Goal: Task Accomplishment & Management: Use online tool/utility

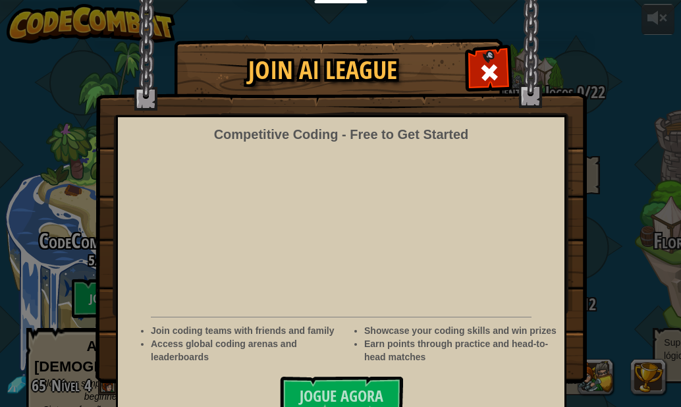
select select "pt-BR"
click at [492, 80] on span at bounding box center [489, 72] width 21 height 21
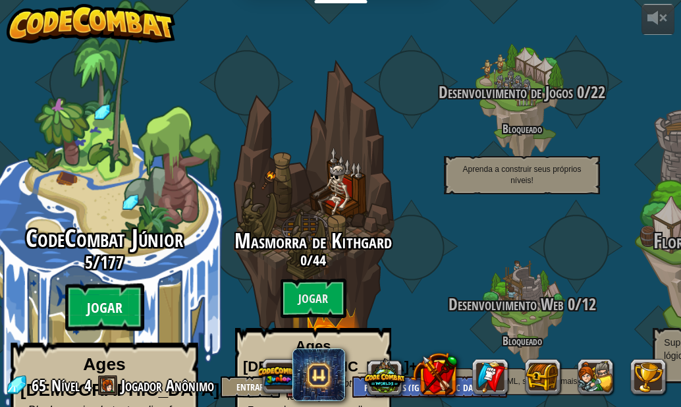
click at [136, 284] on btn "Jogar" at bounding box center [104, 307] width 79 height 47
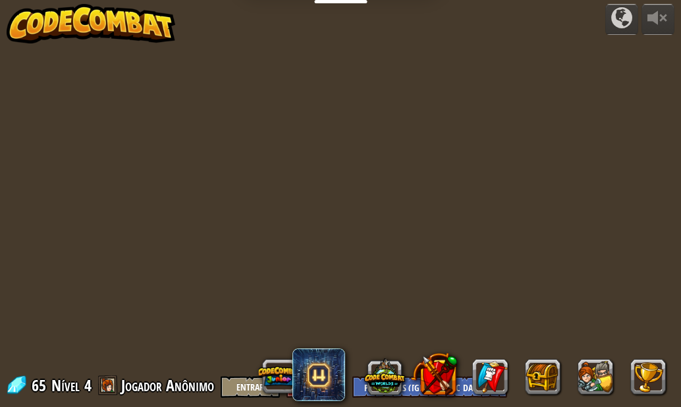
select select "pt-BR"
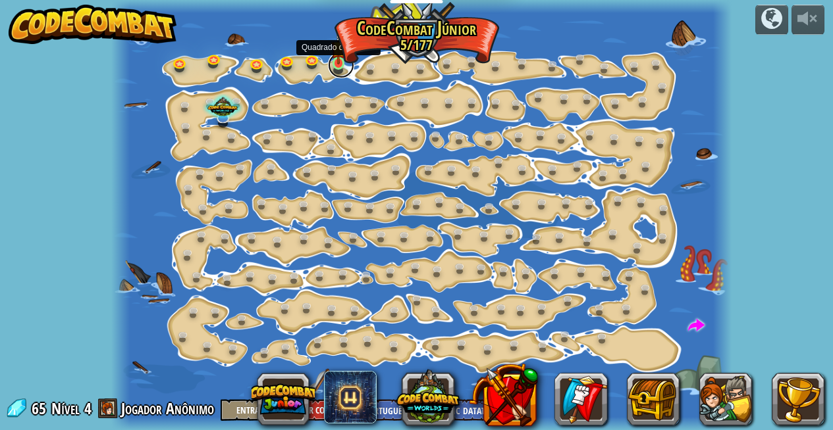
click at [338, 66] on link at bounding box center [341, 65] width 26 height 26
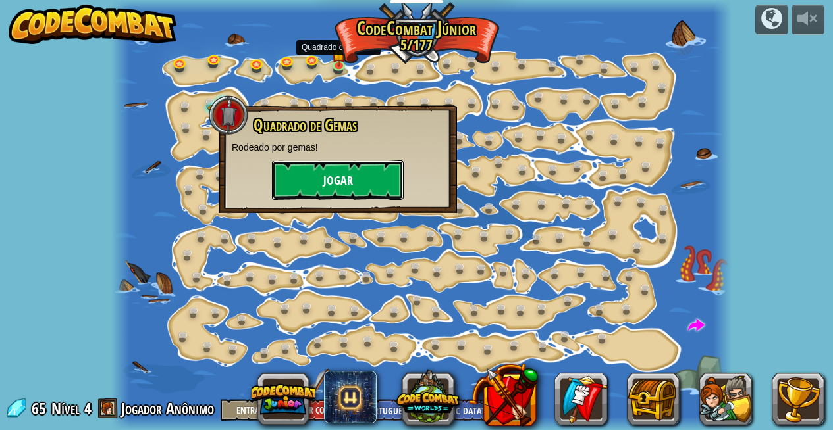
click at [334, 190] on button "Jogar" at bounding box center [338, 180] width 132 height 39
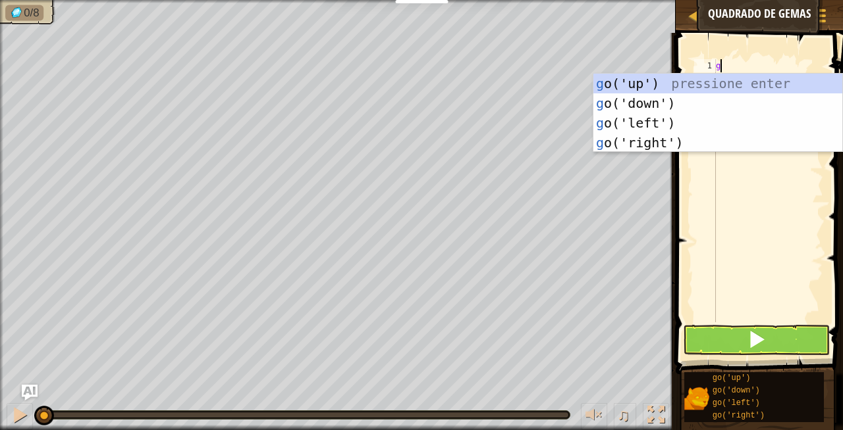
scroll to position [6, 0]
type textarea "go"
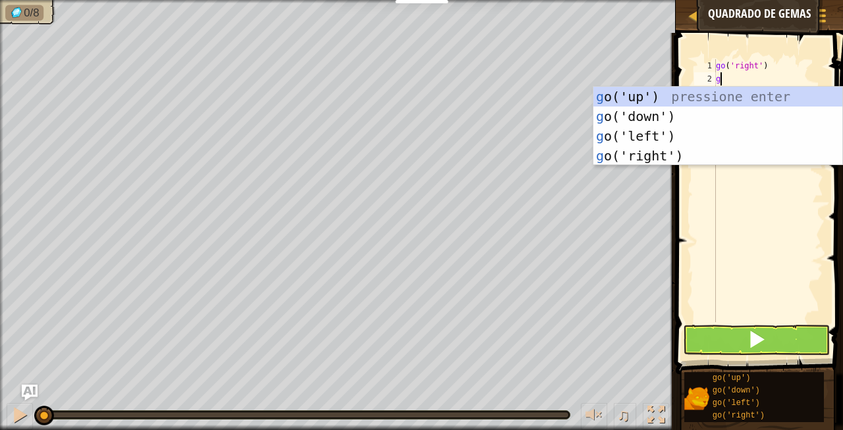
type textarea "go"
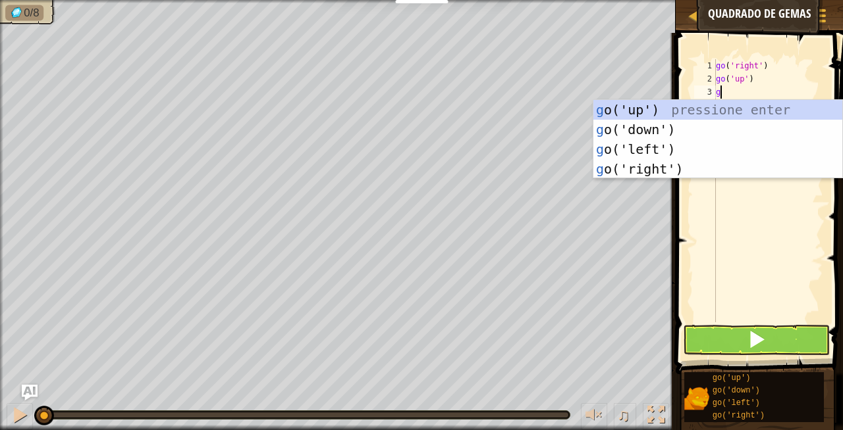
type textarea "go"
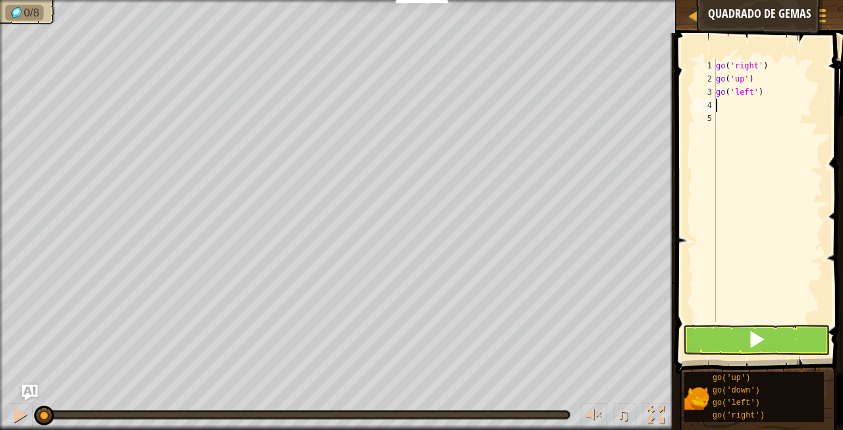
type textarea "go"
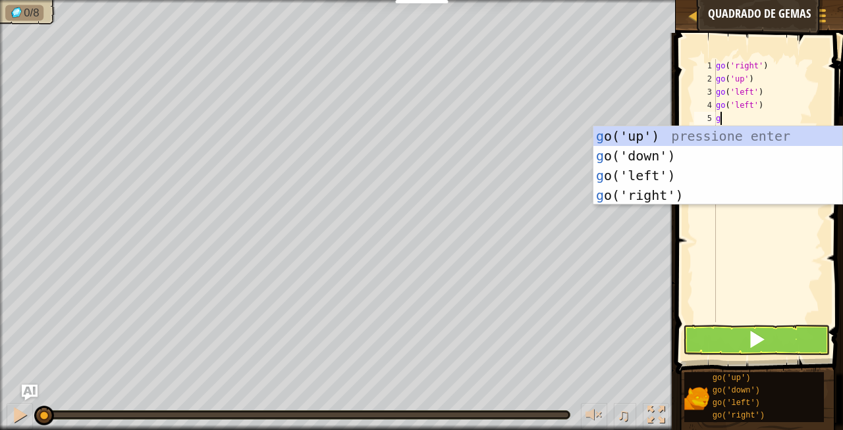
type textarea "go"
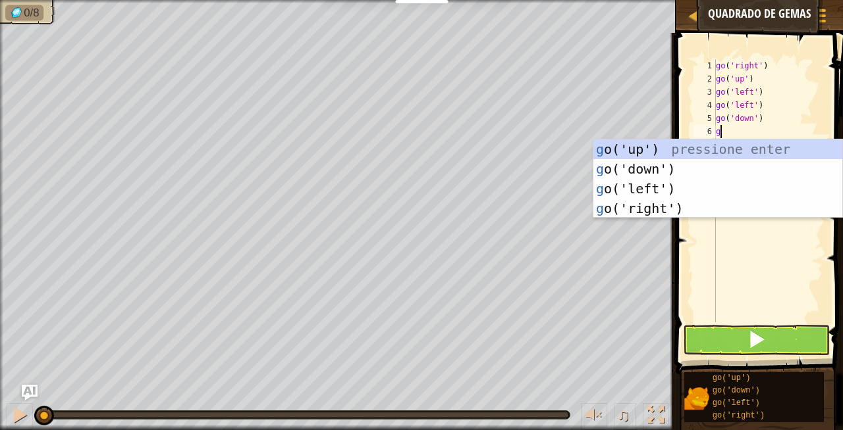
type textarea "go"
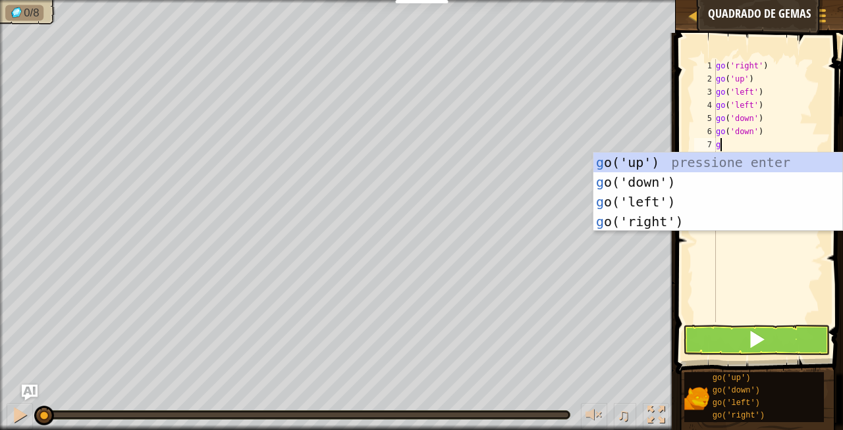
type textarea "go"
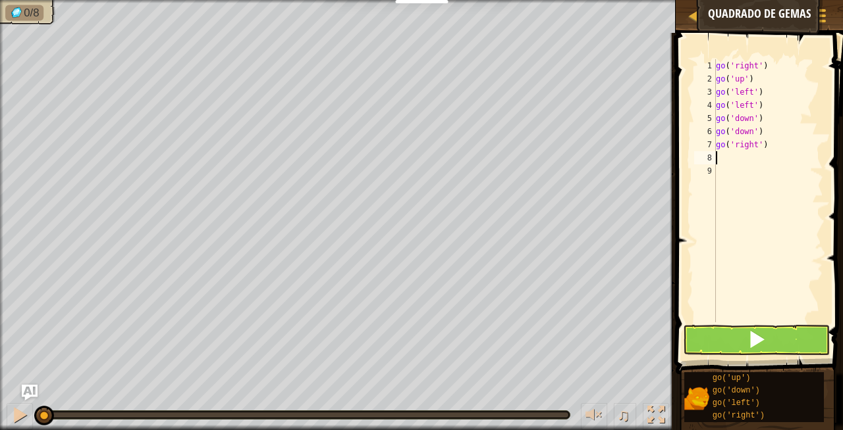
type textarea "go"
click at [680, 340] on button at bounding box center [756, 340] width 147 height 30
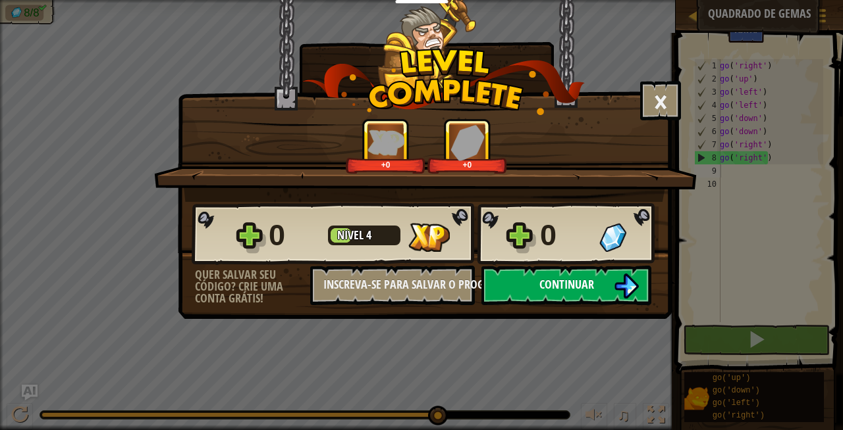
click at [621, 275] on img at bounding box center [625, 286] width 25 height 25
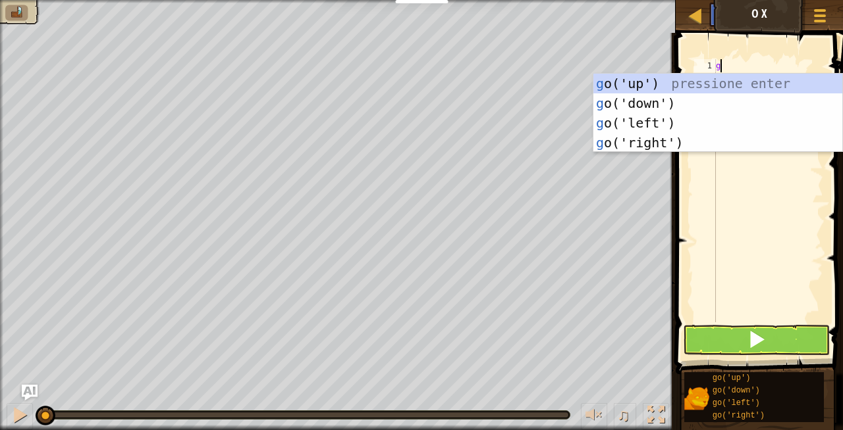
scroll to position [6, 0]
type textarea "go"
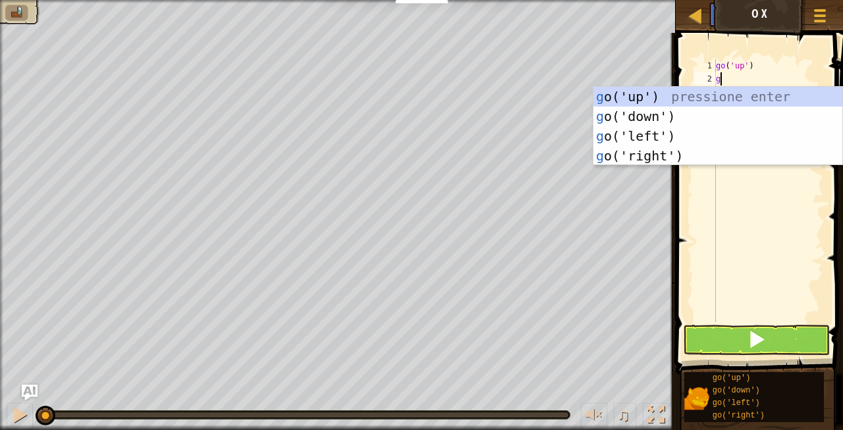
type textarea "go"
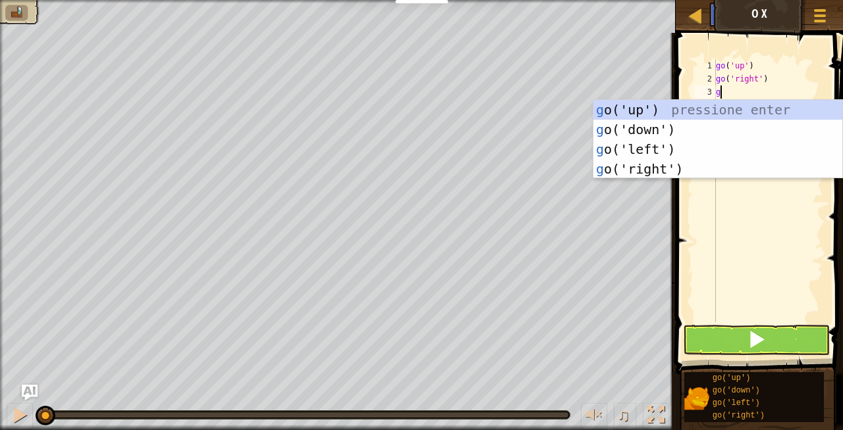
type textarea "go"
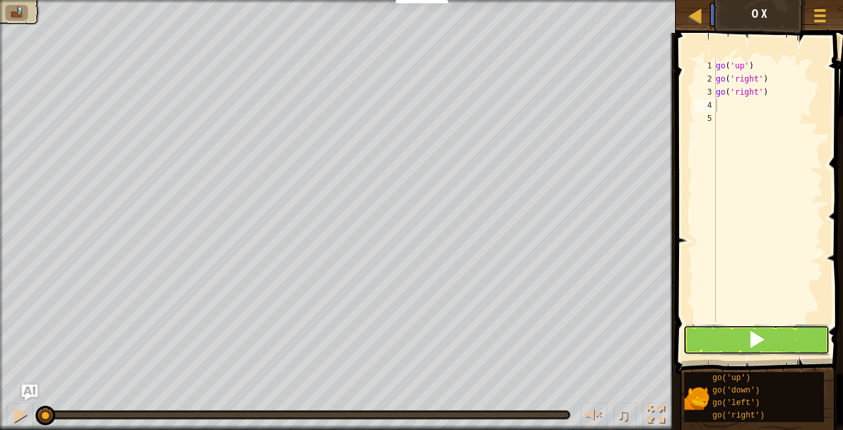
drag, startPoint x: 756, startPoint y: 335, endPoint x: 745, endPoint y: 286, distance: 50.0
click at [680, 335] on span at bounding box center [756, 339] width 18 height 18
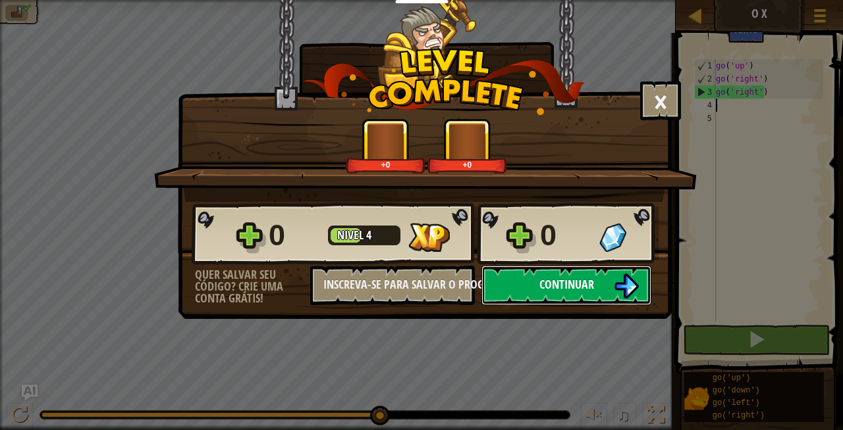
click at [616, 288] on img at bounding box center [625, 286] width 25 height 25
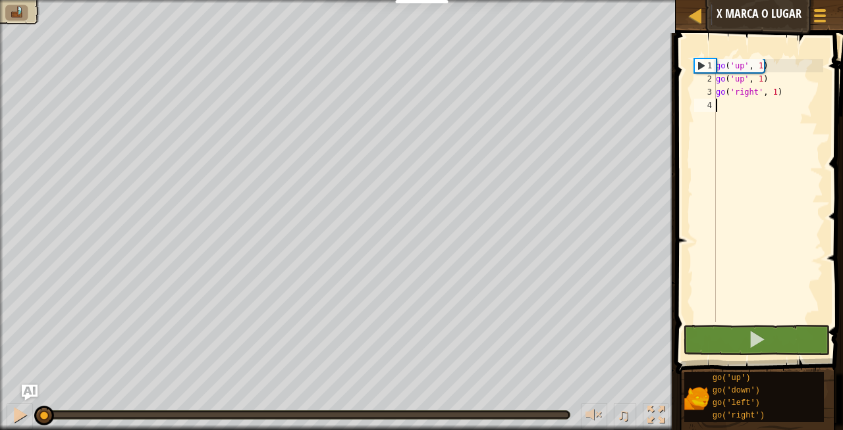
scroll to position [6, 0]
type textarea "go"
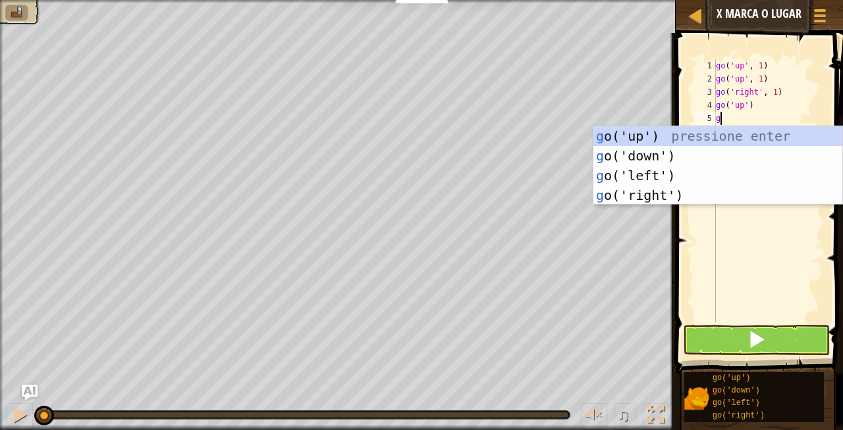
type textarea "go"
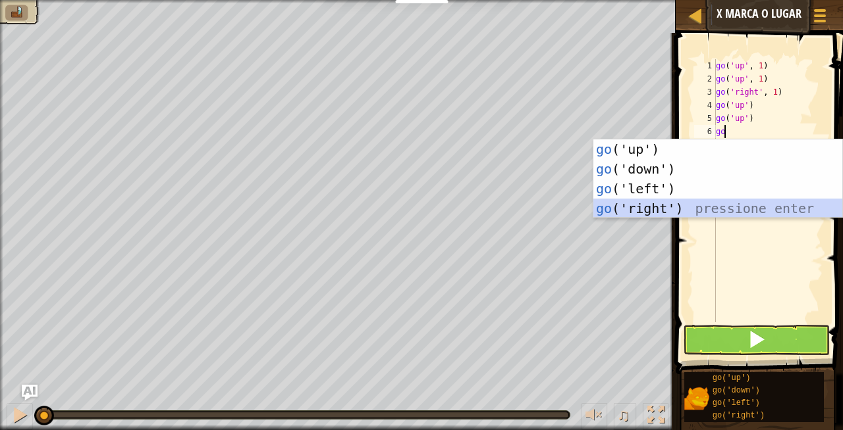
type textarea "g"
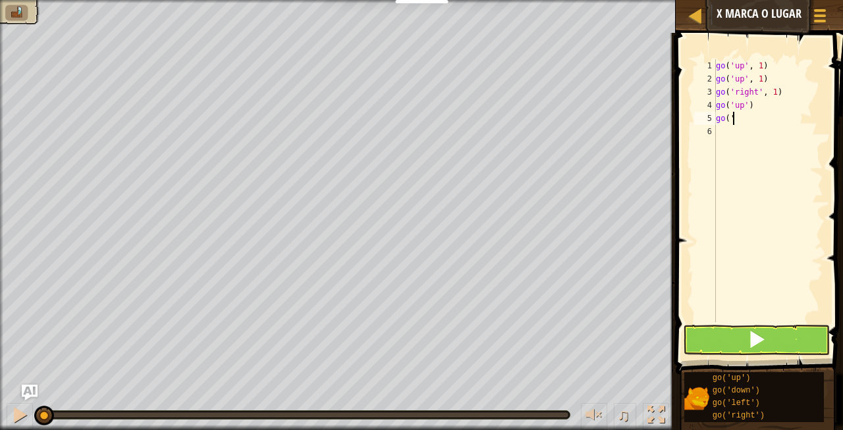
type textarea "g"
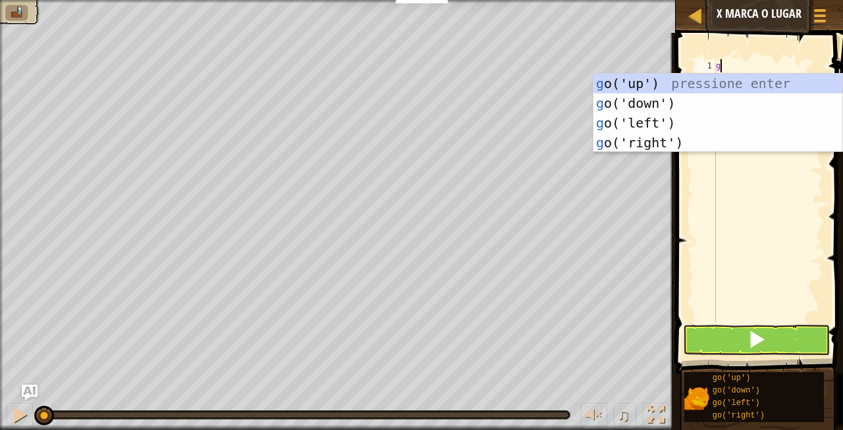
type textarea "go"
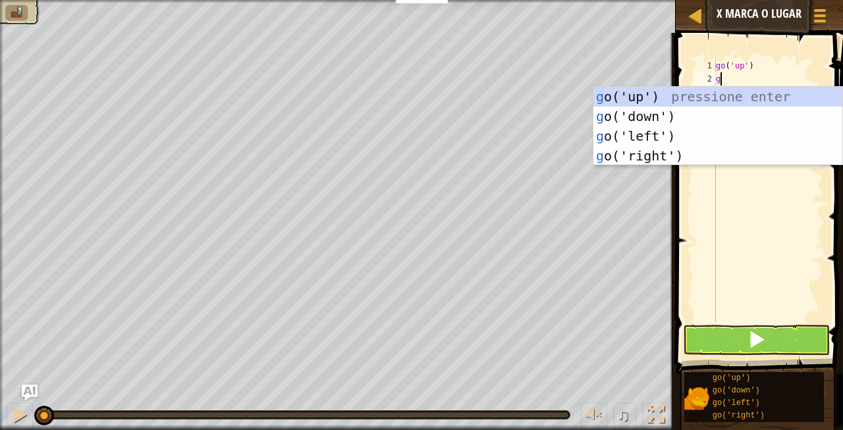
type textarea "go"
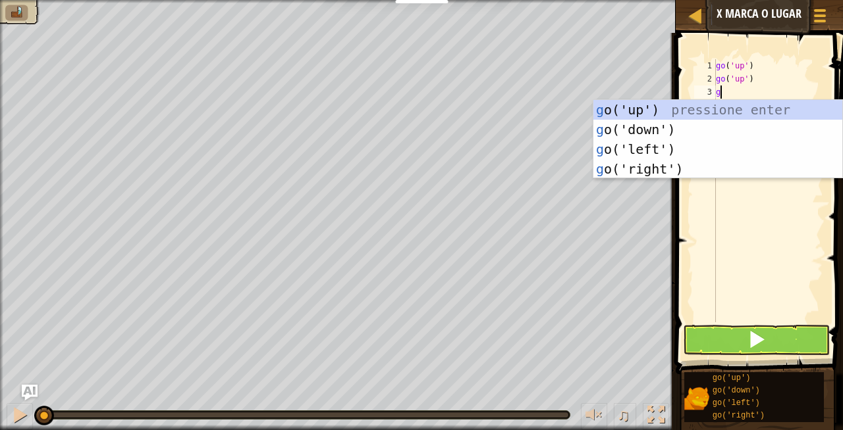
type textarea "go"
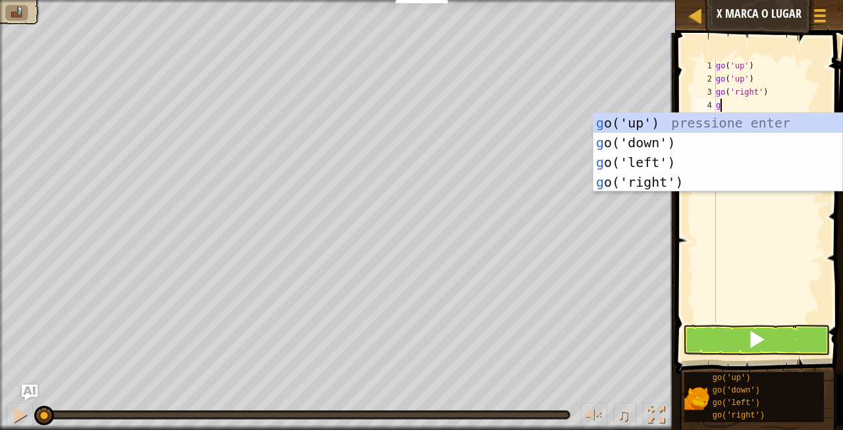
type textarea "go"
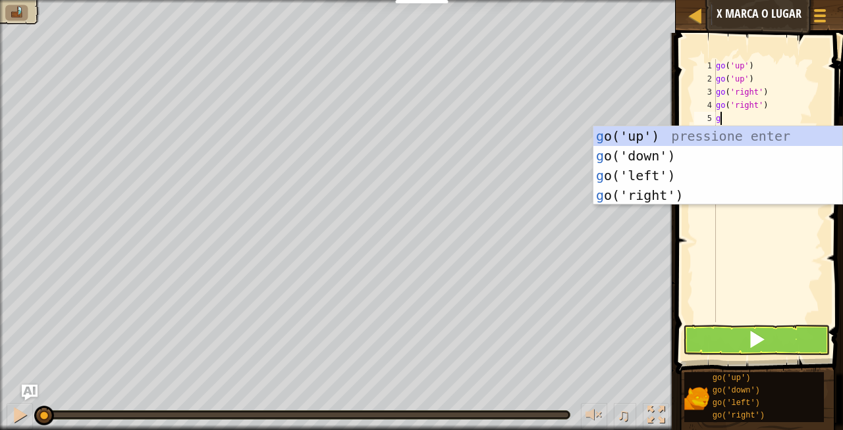
type textarea "go"
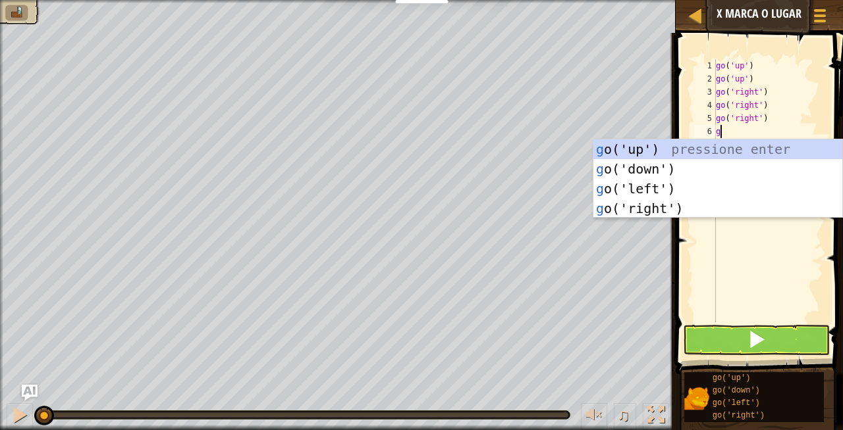
type textarea "go"
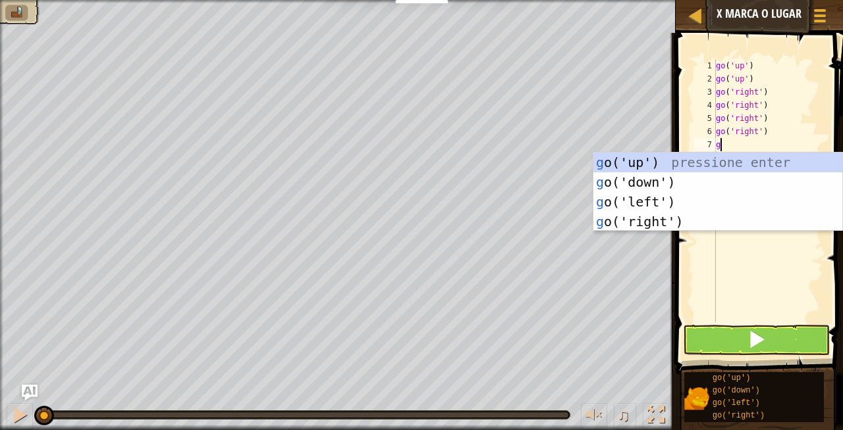
type textarea "go"
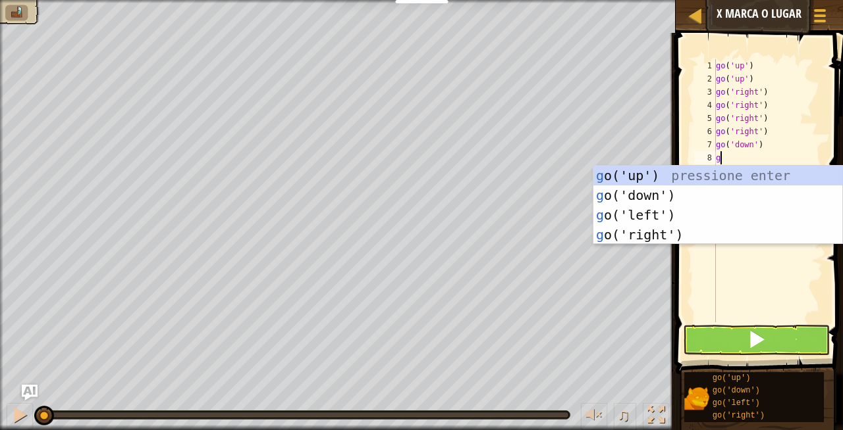
type textarea "go"
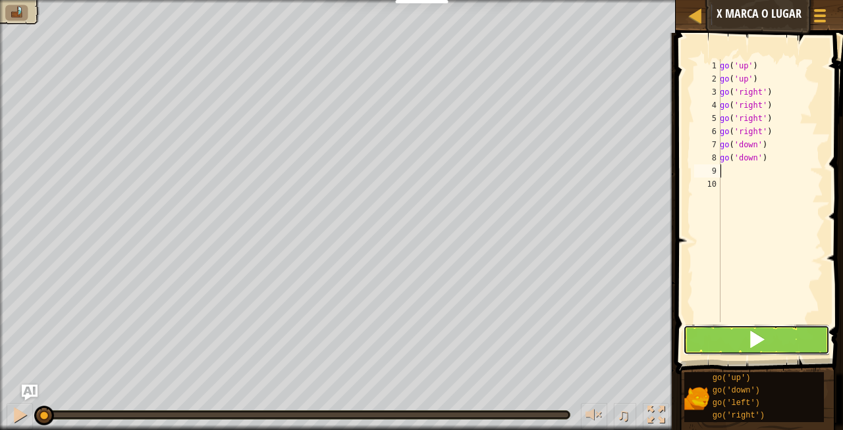
click at [680, 340] on span at bounding box center [756, 339] width 18 height 18
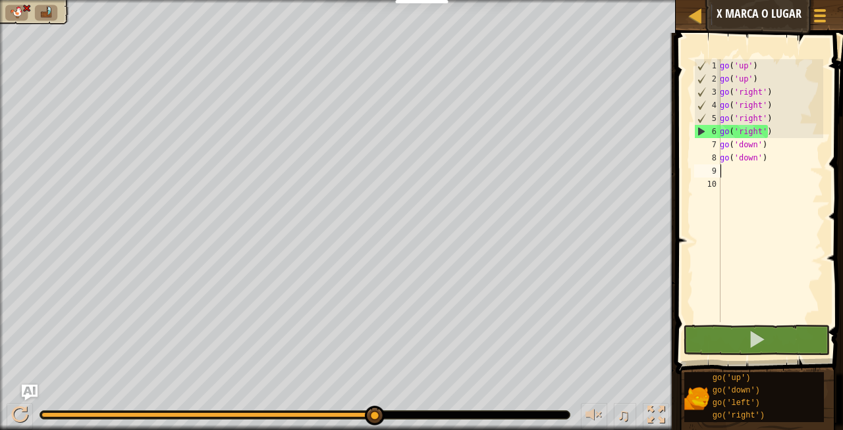
click at [680, 136] on div "go ( 'up' ) go ( 'up' ) go ( 'right' ) go ( 'right' ) go ( 'right' ) go ( 'righ…" at bounding box center [770, 204] width 106 height 290
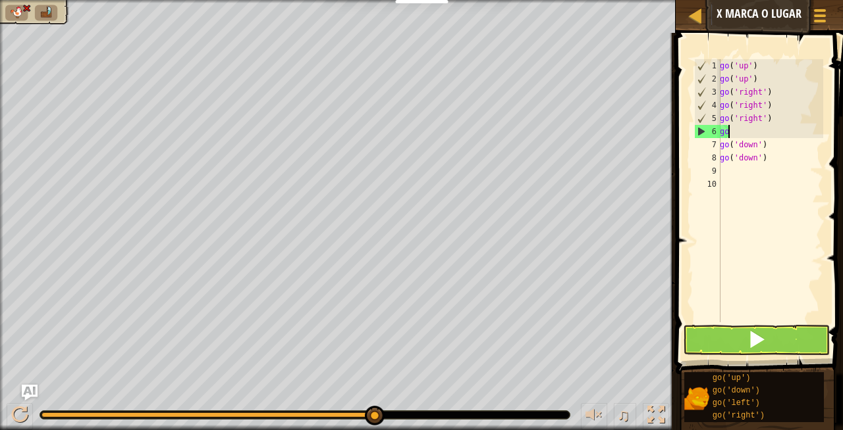
type textarea "g"
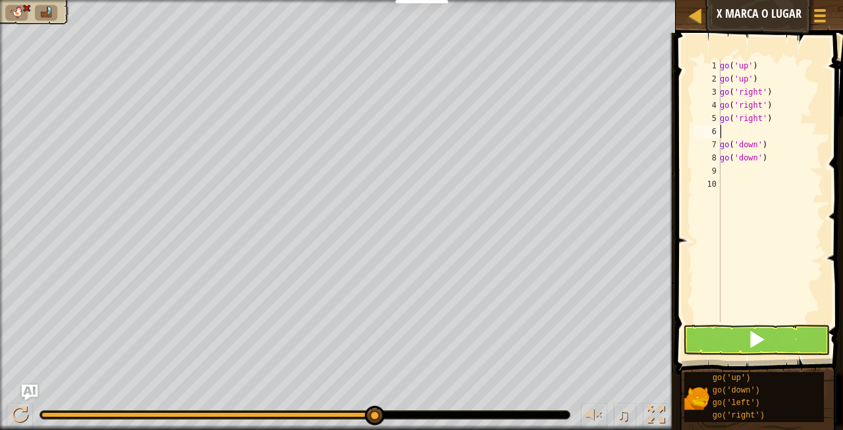
type textarea "go('right')"
click at [680, 151] on div "go ( 'up' ) go ( 'up' ) go ( 'right' ) go ( 'right' ) go ( 'right' ) go ( 'down…" at bounding box center [768, 204] width 110 height 290
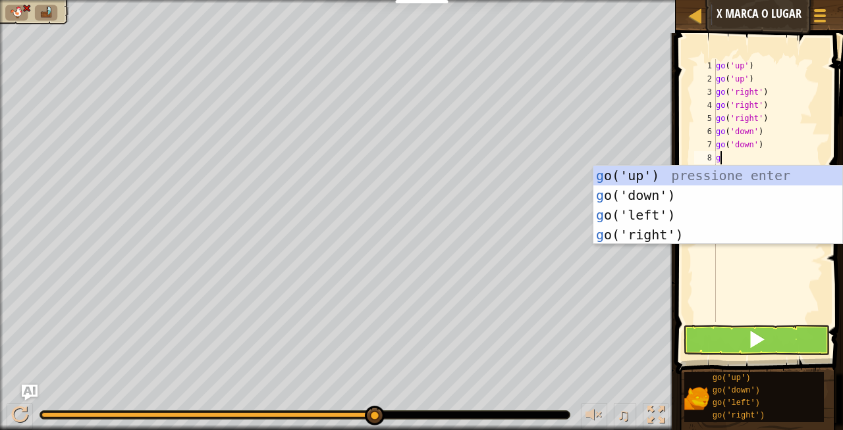
type textarea "go"
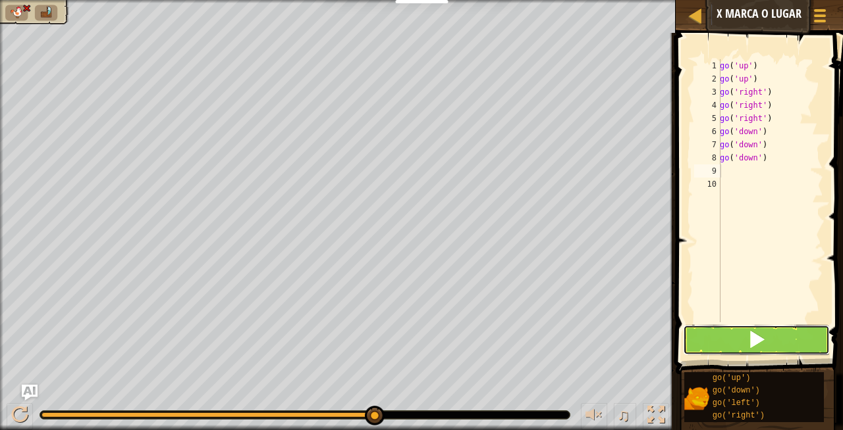
click at [680, 334] on button at bounding box center [756, 340] width 147 height 30
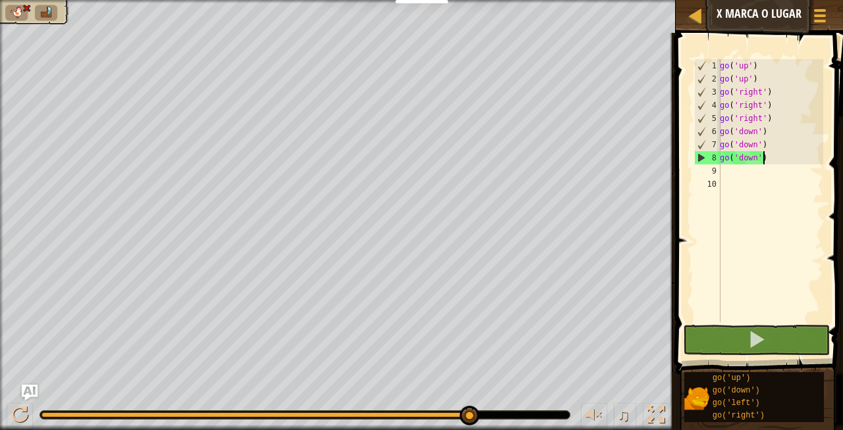
click at [680, 160] on div "go ( 'up' ) go ( 'up' ) go ( 'right' ) go ( 'right' ) go ( 'right' ) go ( 'down…" at bounding box center [770, 204] width 106 height 290
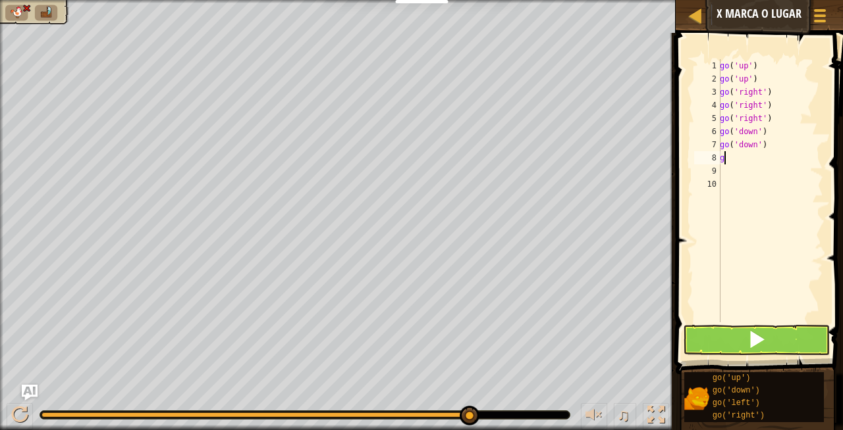
type textarea "go"
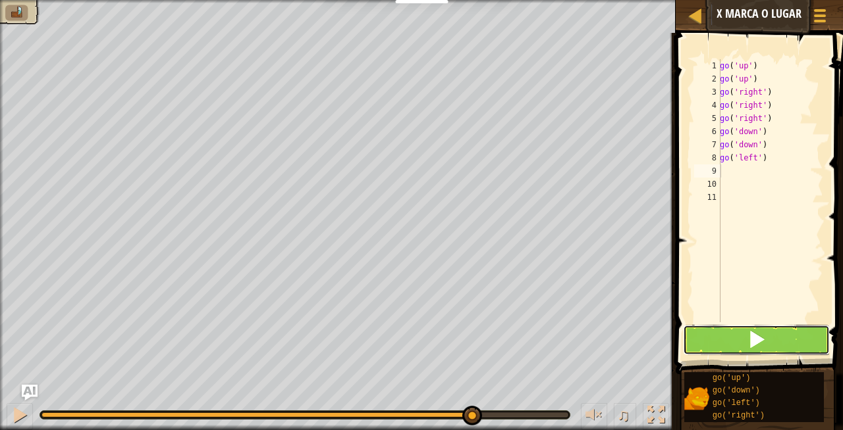
click at [680, 336] on button at bounding box center [756, 340] width 147 height 30
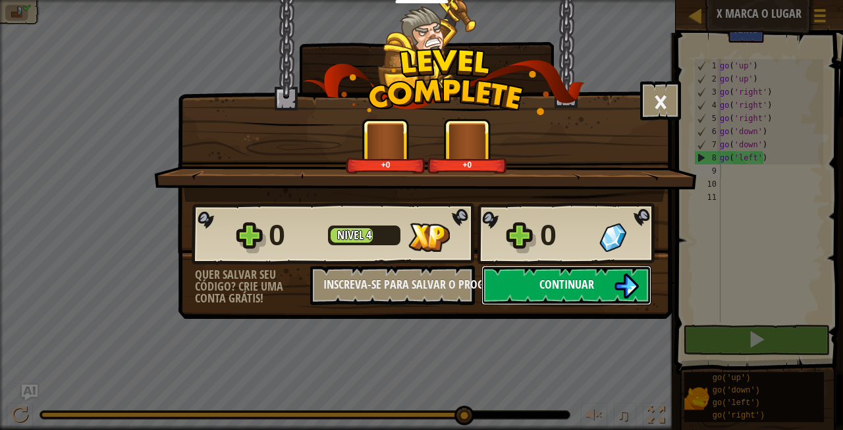
click at [612, 290] on button "Continuar" at bounding box center [566, 285] width 170 height 39
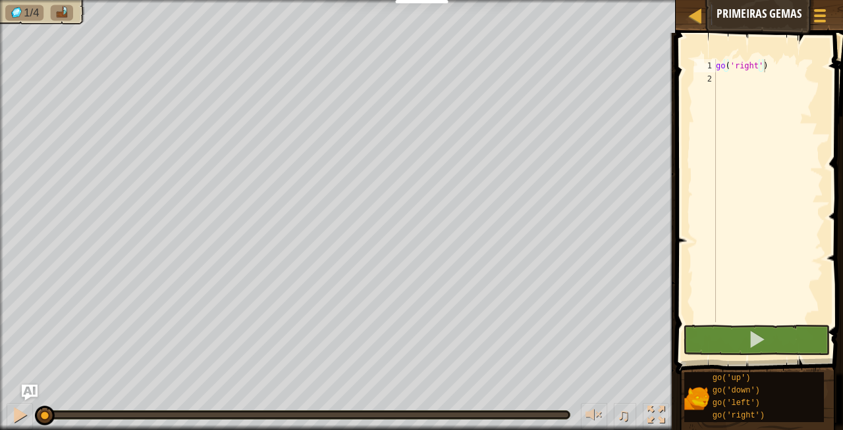
click at [680, 111] on div "go ( 'right' )" at bounding box center [768, 204] width 110 height 290
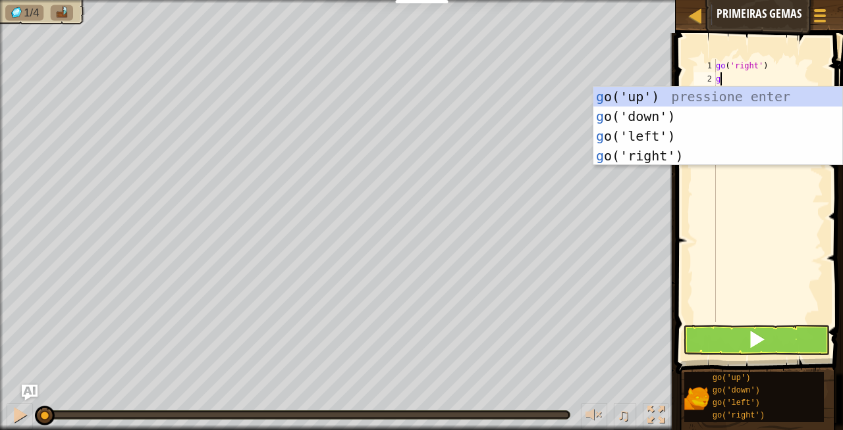
type textarea "go"
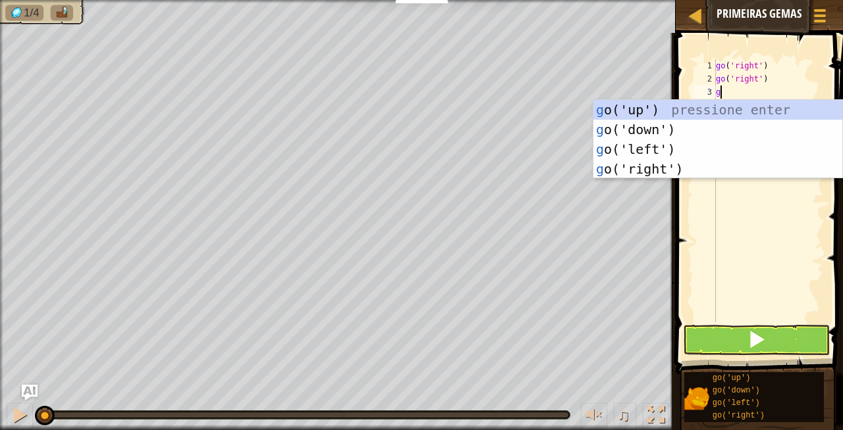
type textarea "go"
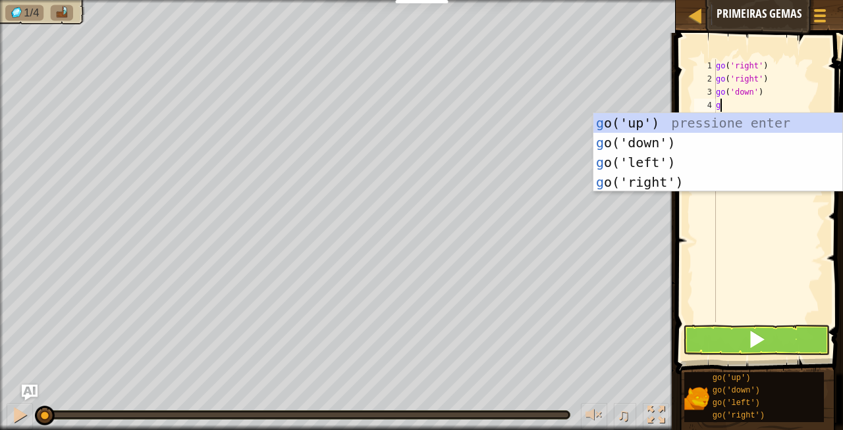
type textarea "go"
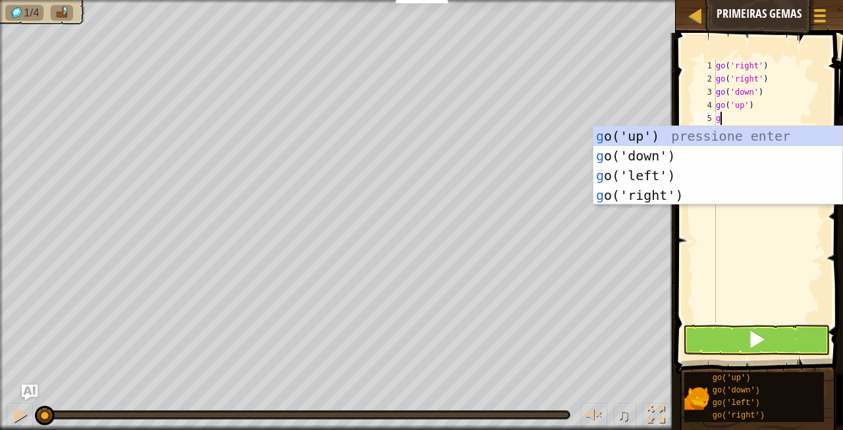
type textarea "go"
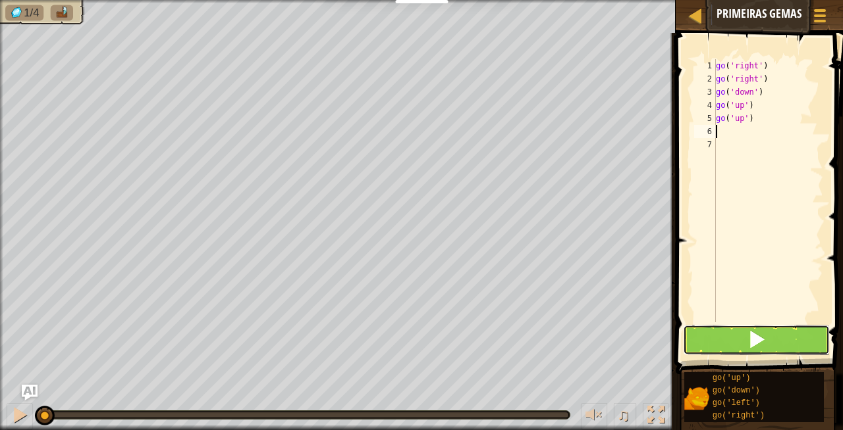
click at [680, 341] on button at bounding box center [756, 340] width 147 height 30
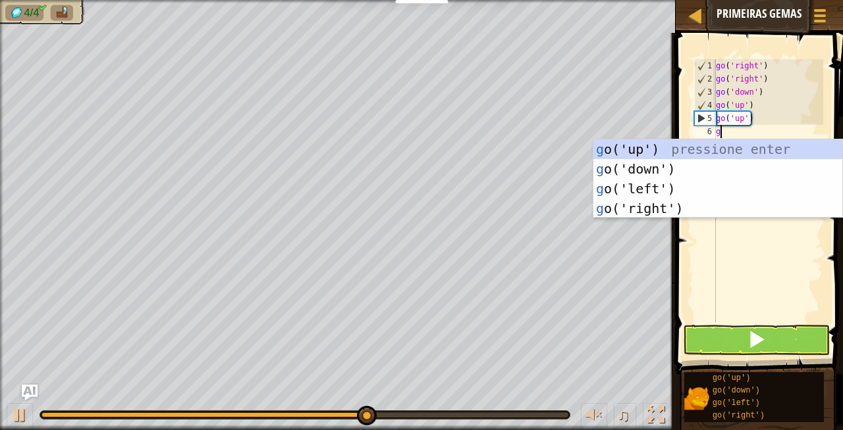
type textarea "go"
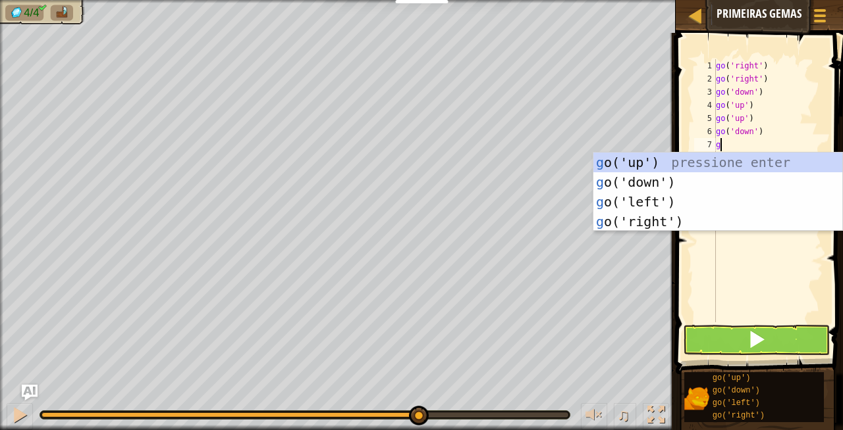
type textarea "go"
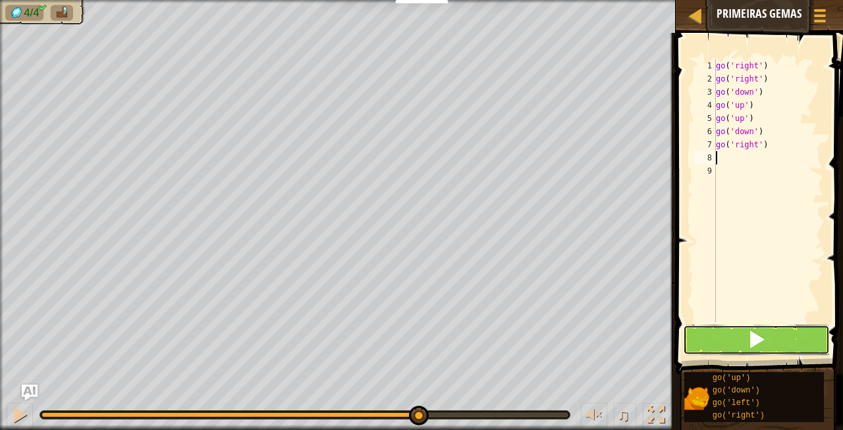
click at [680, 338] on button at bounding box center [756, 340] width 147 height 30
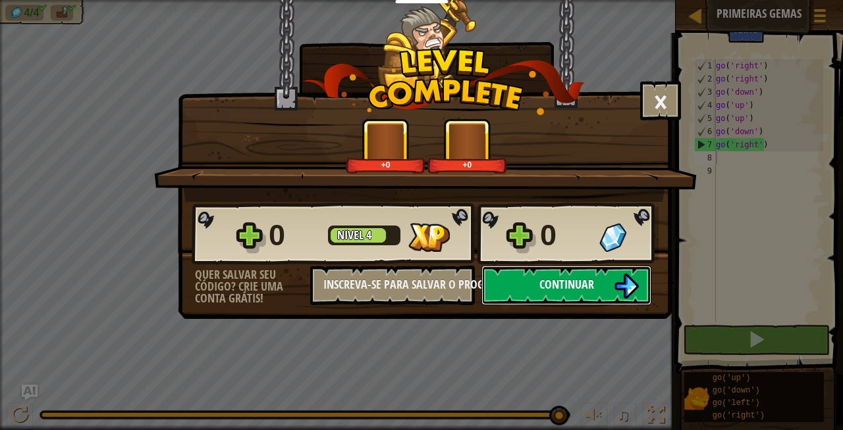
click at [608, 285] on button "Continuar" at bounding box center [566, 285] width 170 height 39
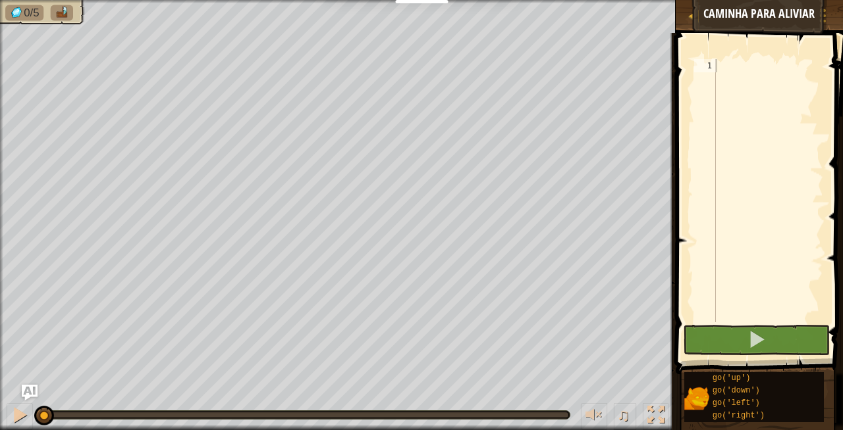
click at [680, 68] on div at bounding box center [768, 204] width 110 height 290
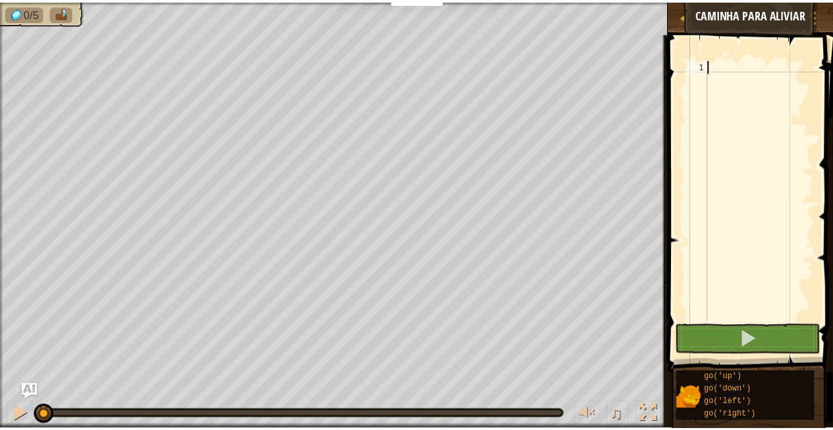
scroll to position [6, 0]
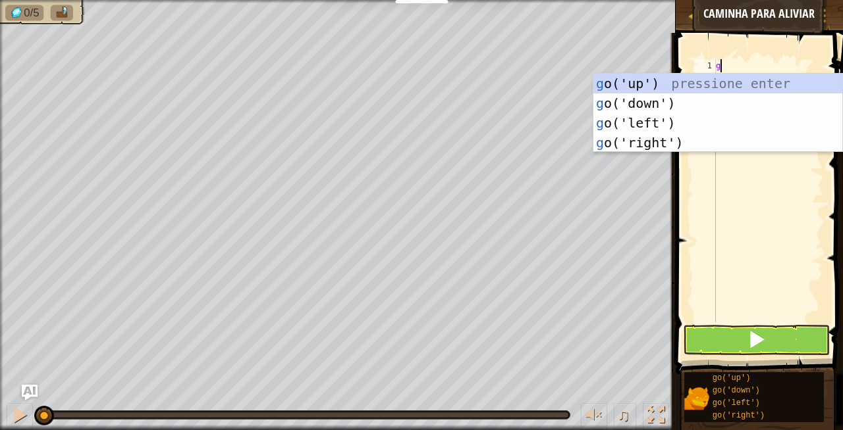
type textarea "go"
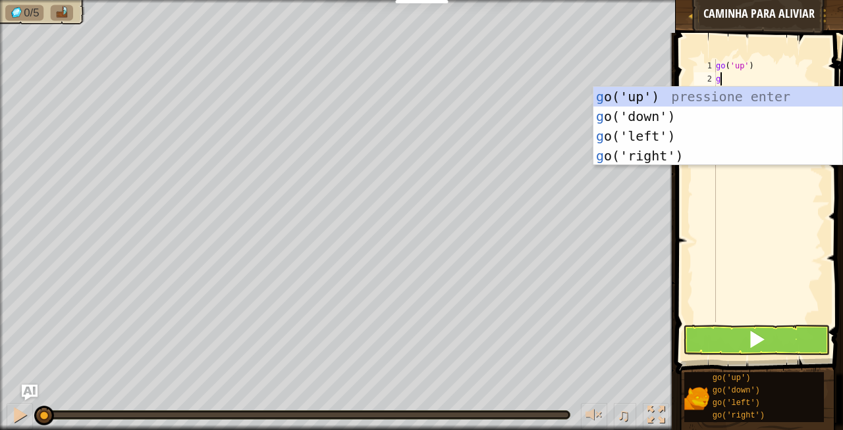
type textarea "go"
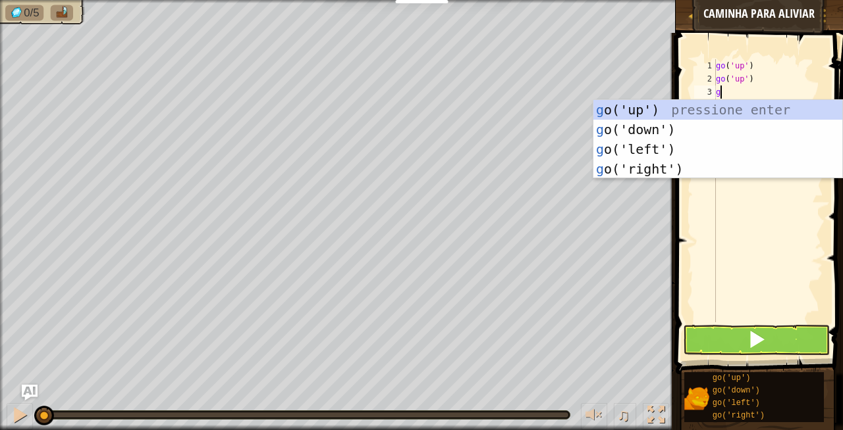
type textarea "go"
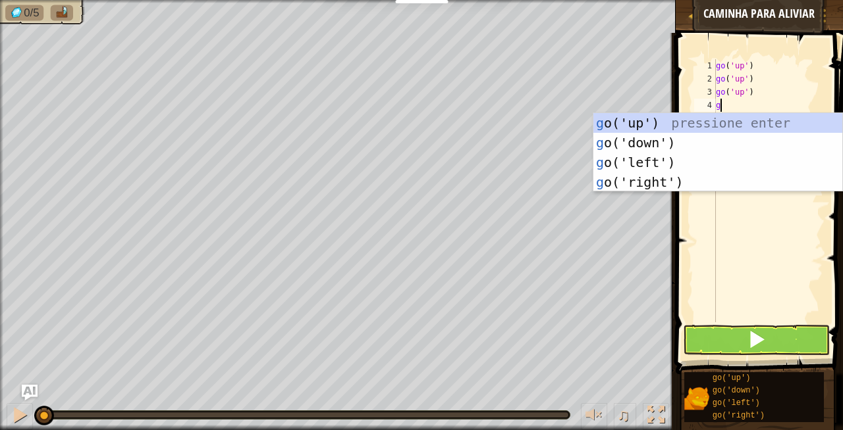
type textarea "go"
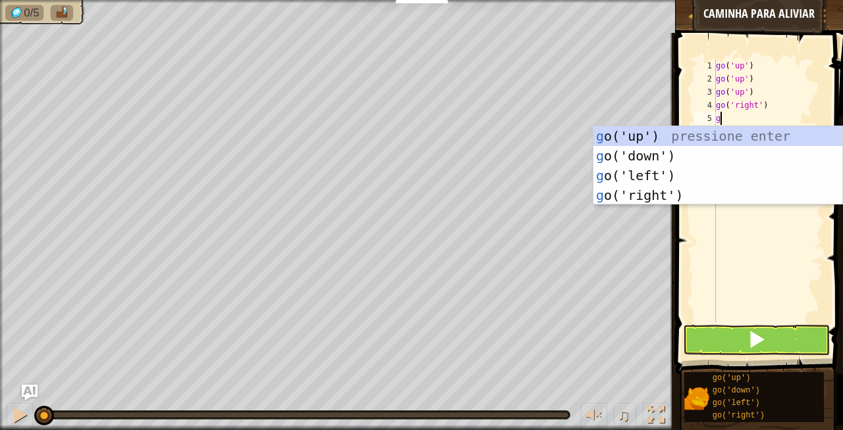
type textarea "go"
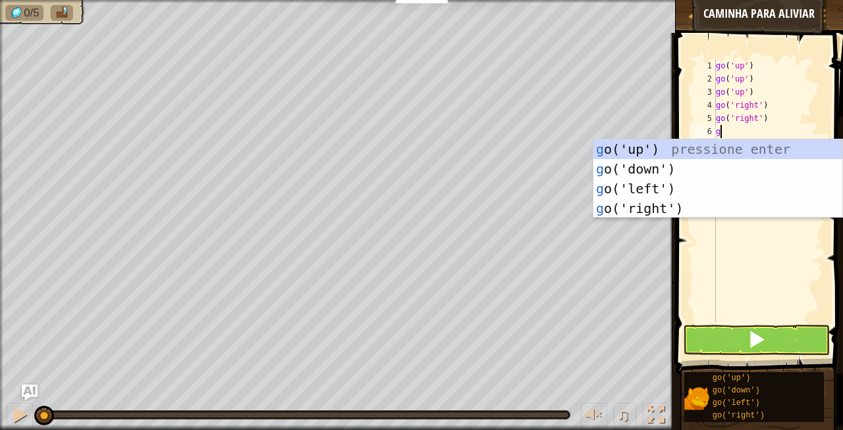
type textarea "go"
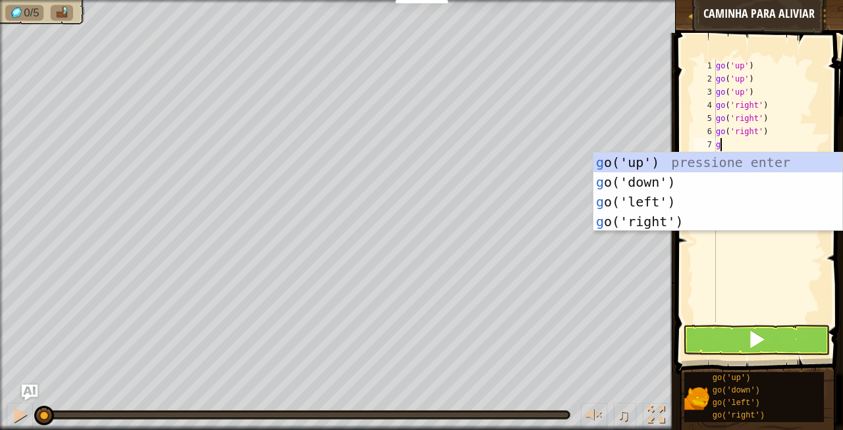
type textarea "go"
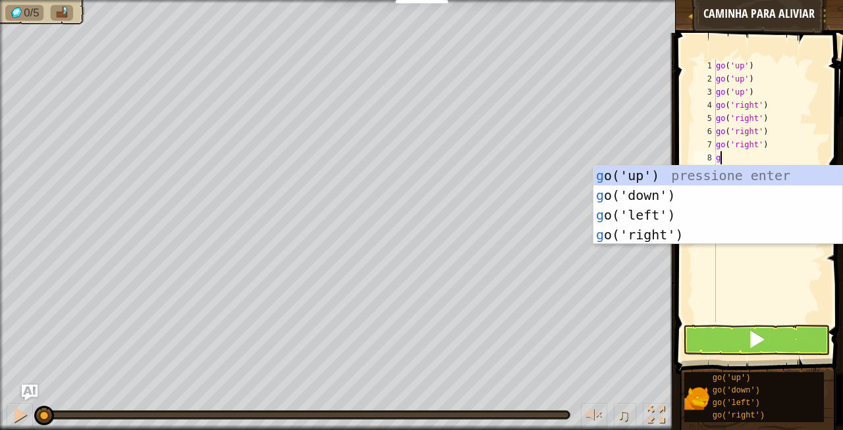
type textarea "go"
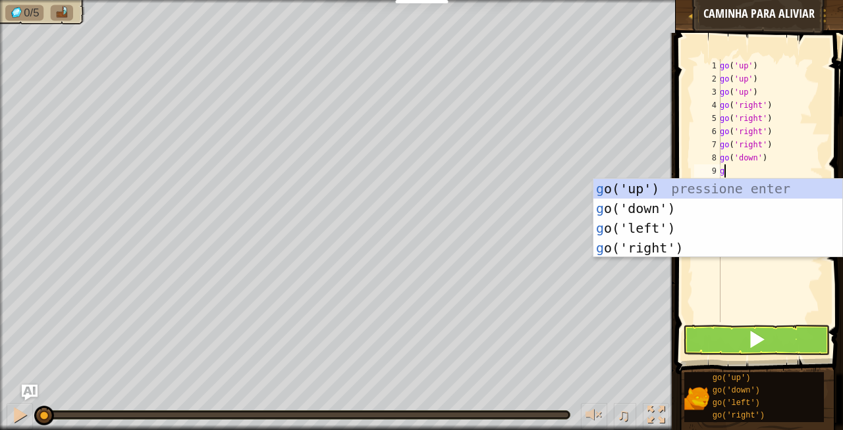
type textarea "go"
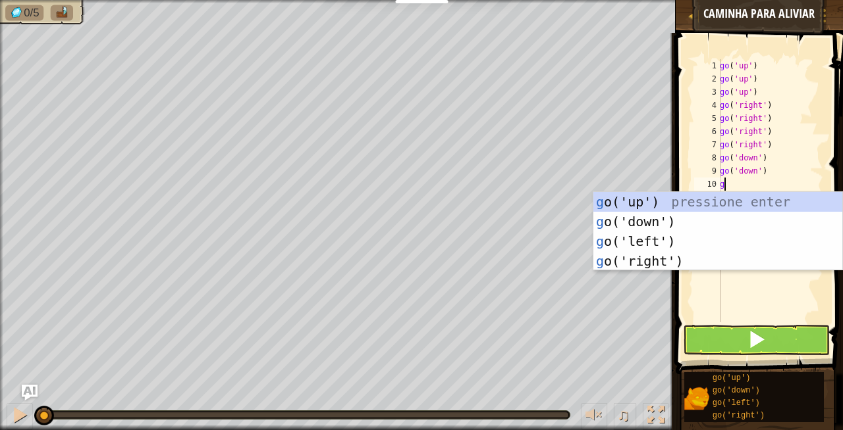
type textarea "go"
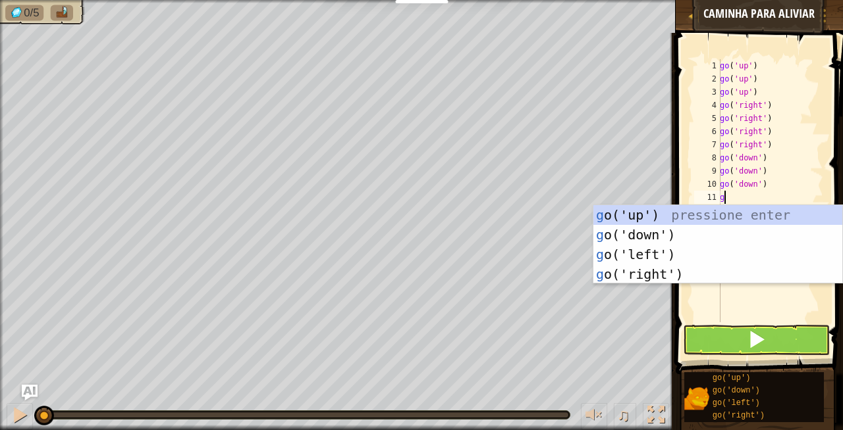
type textarea "go"
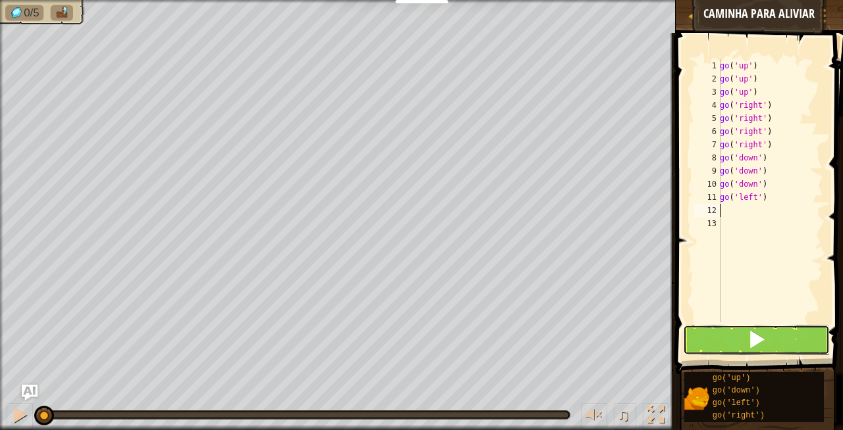
click at [680, 342] on span at bounding box center [756, 339] width 18 height 18
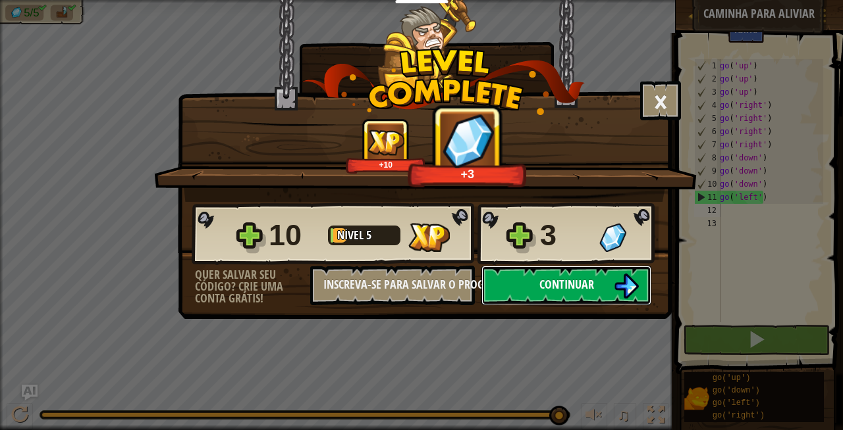
click at [582, 286] on span "Continuar" at bounding box center [566, 284] width 55 height 16
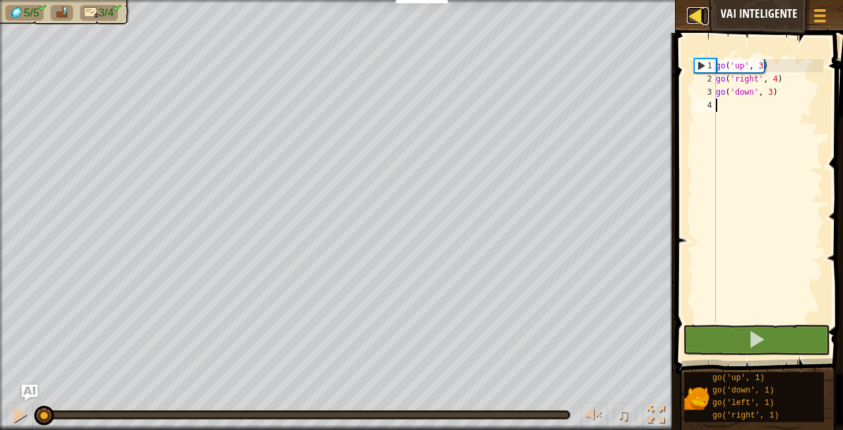
click at [680, 13] on div at bounding box center [695, 15] width 16 height 16
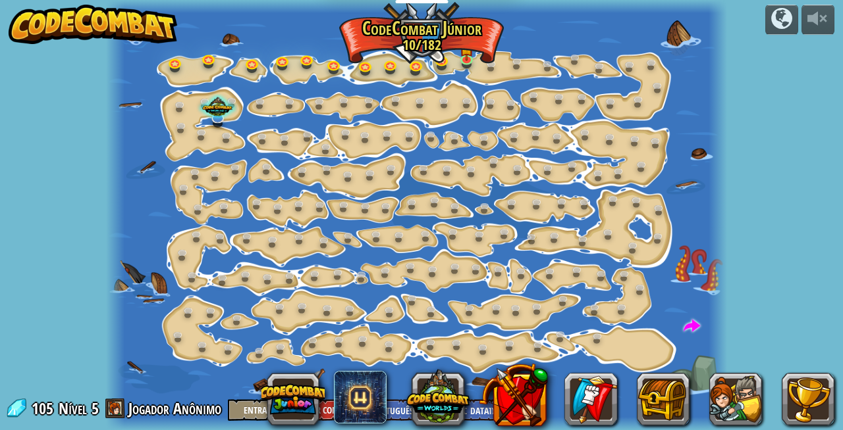
select select "pt-BR"
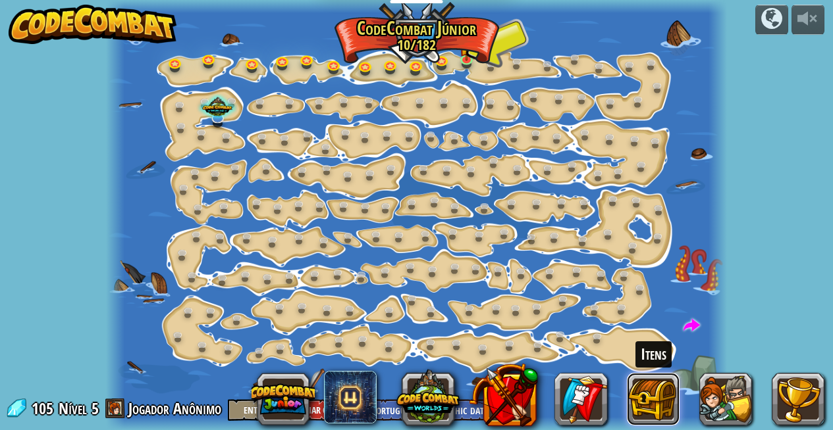
click at [653, 400] on button at bounding box center [653, 399] width 53 height 53
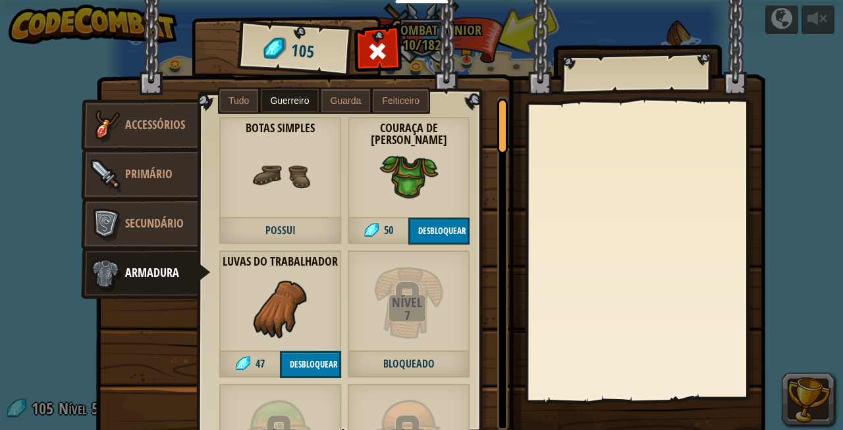
click at [284, 103] on span "Guerreiro" at bounding box center [289, 100] width 39 height 11
click at [680, 43] on img at bounding box center [430, 214] width 669 height 478
click at [380, 52] on span at bounding box center [377, 51] width 21 height 21
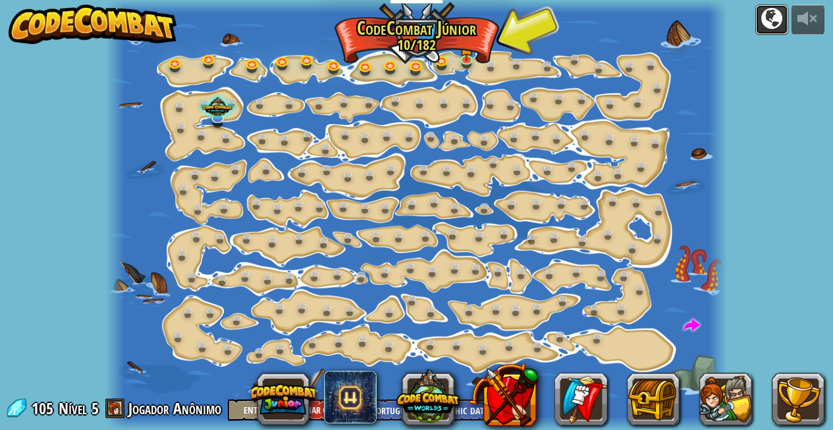
click at [680, 20] on div at bounding box center [771, 18] width 21 height 21
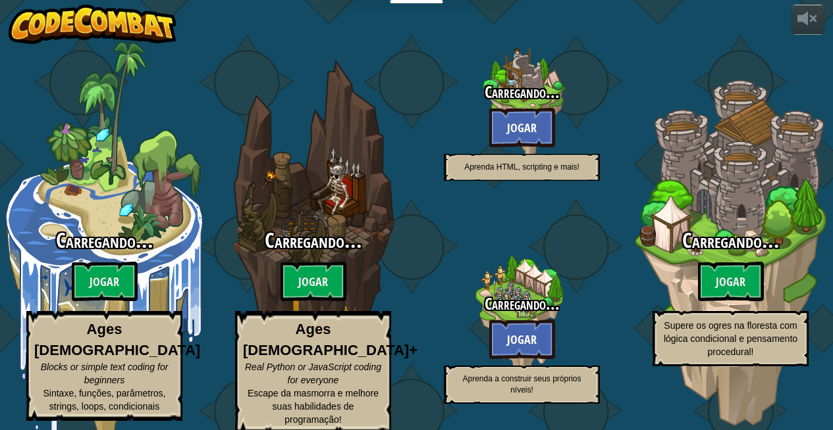
select select "pt-BR"
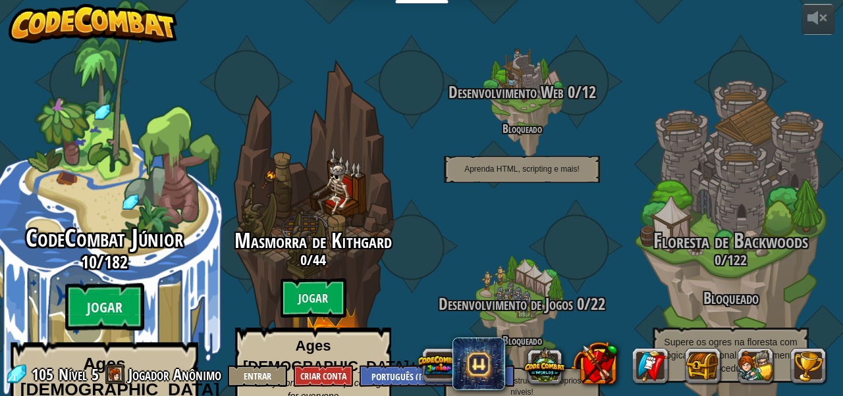
click at [153, 221] on span "CodeCombat Júnior" at bounding box center [104, 238] width 157 height 34
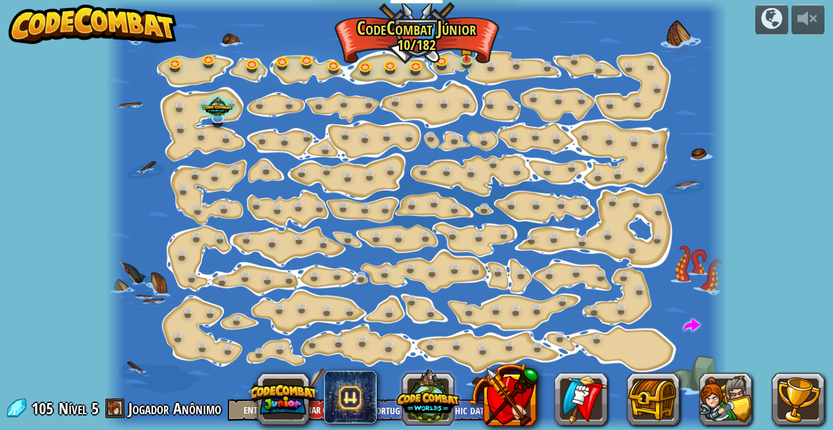
select select "pt-BR"
click at [388, 406] on div at bounding box center [544, 399] width 559 height 53
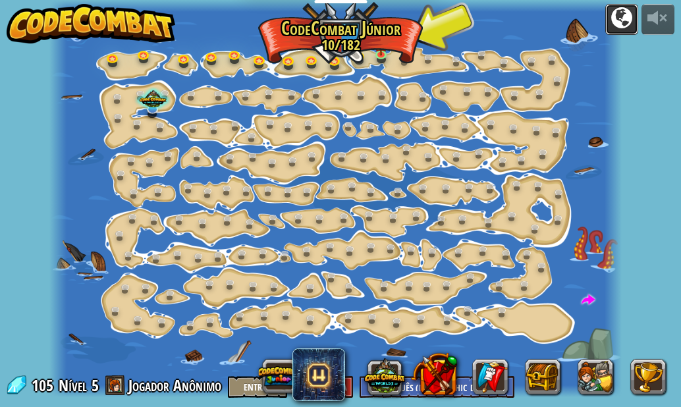
click at [613, 16] on div at bounding box center [621, 17] width 21 height 21
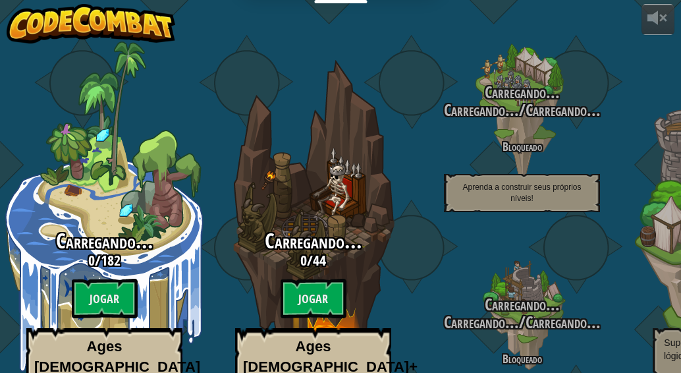
select select "pt-BR"
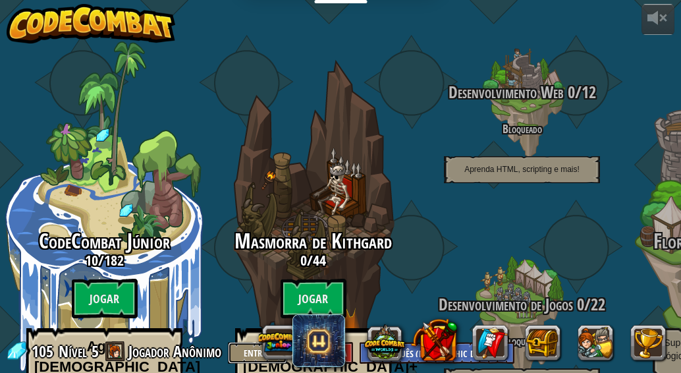
click at [234, 354] on button "Entrar" at bounding box center [257, 353] width 59 height 22
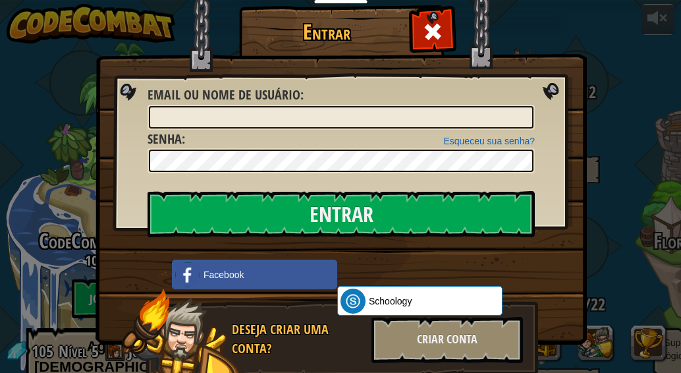
click at [554, 266] on img at bounding box center [340, 152] width 491 height 383
click at [402, 296] on span "Schoology" at bounding box center [390, 300] width 43 height 13
click at [442, 344] on div "Criar Conta" at bounding box center [446, 340] width 151 height 46
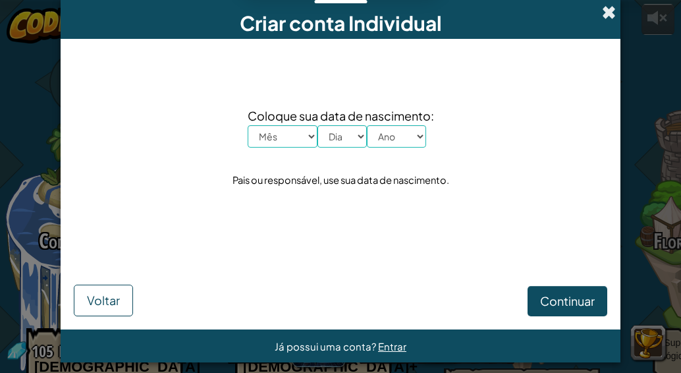
click at [604, 15] on span at bounding box center [609, 12] width 14 height 14
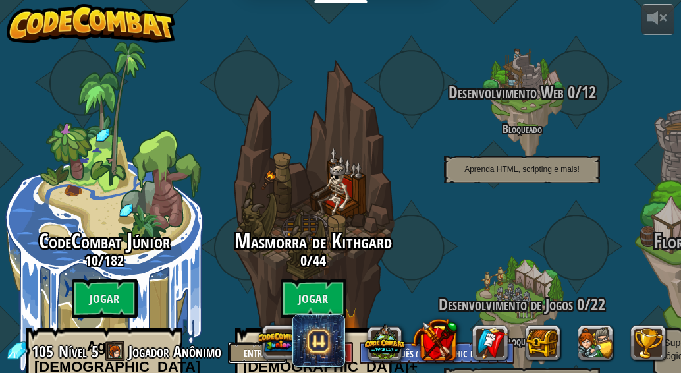
click at [242, 353] on button "Entrar" at bounding box center [257, 353] width 59 height 22
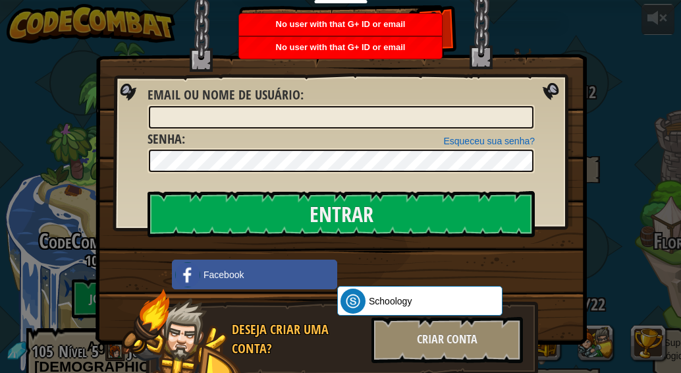
click at [595, 70] on div "Entrar Erro desconhecido. Email ou nome de usuário : Esqueceu sua senha? Senha …" at bounding box center [340, 186] width 681 height 373
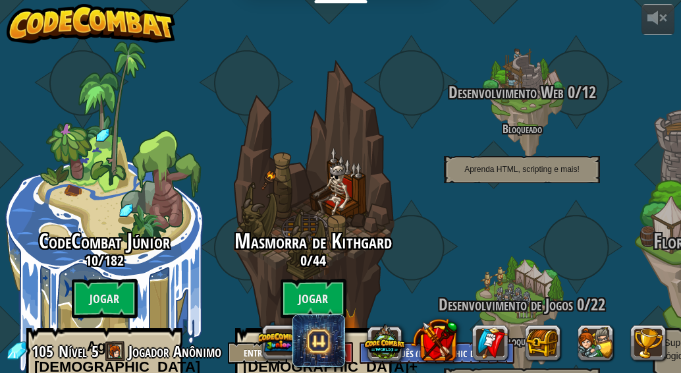
click at [463, 357] on div at bounding box center [463, 342] width 421 height 53
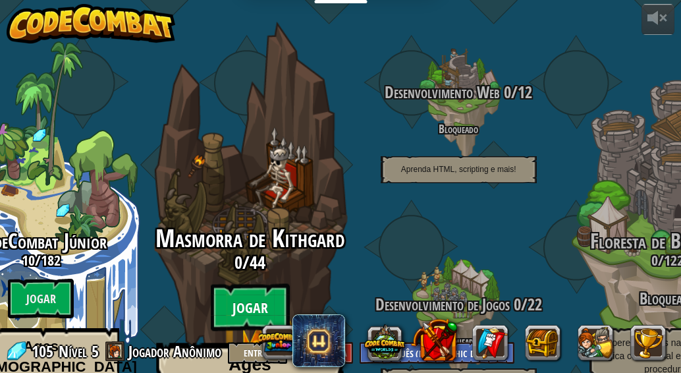
click at [250, 284] on btn "Jogar" at bounding box center [249, 307] width 79 height 47
select select "pt-BR"
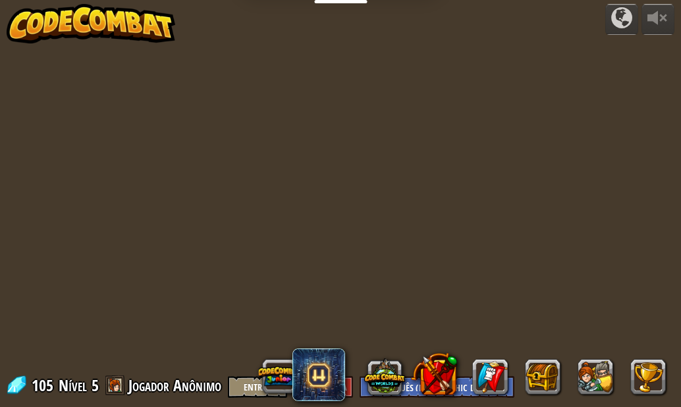
select select "pt-BR"
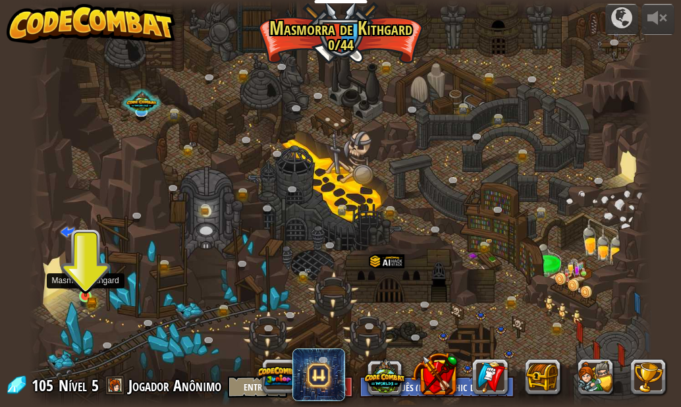
click at [90, 292] on img at bounding box center [85, 281] width 14 height 32
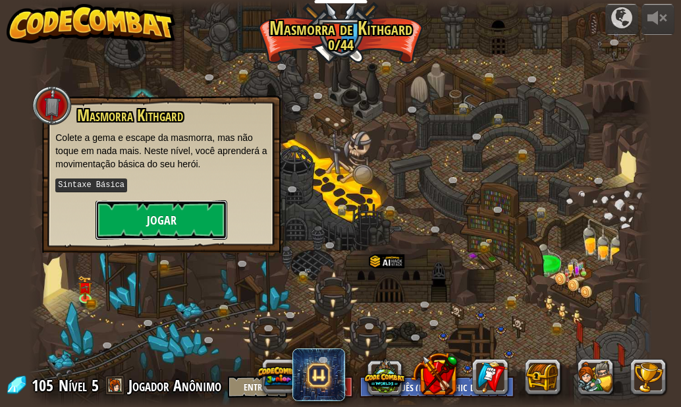
click at [156, 219] on button "Jogar" at bounding box center [161, 219] width 132 height 39
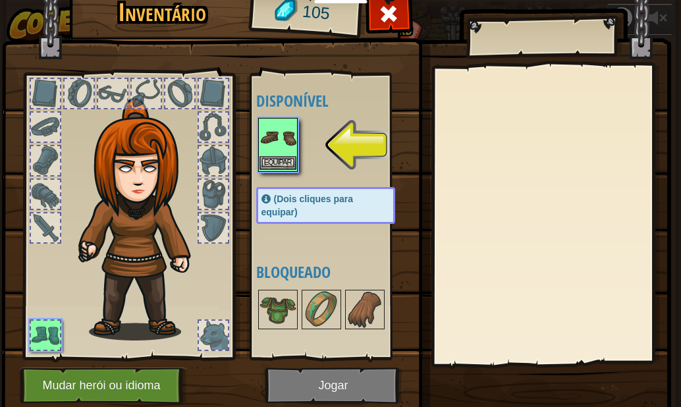
click at [276, 141] on img at bounding box center [277, 137] width 37 height 37
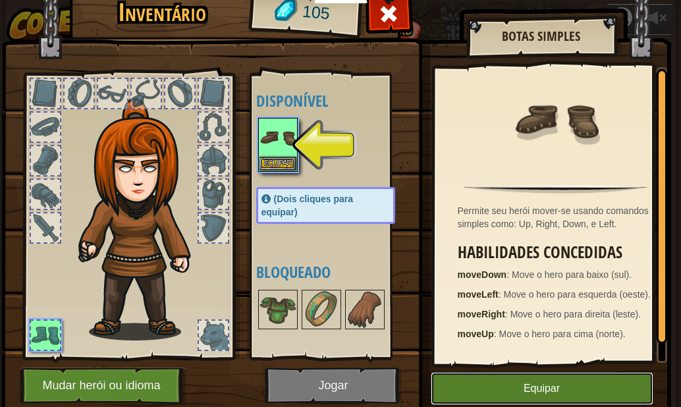
click at [515, 378] on button "Equipar" at bounding box center [541, 388] width 222 height 33
click at [0, 0] on button "Desequipar" at bounding box center [0, 0] width 0 height 0
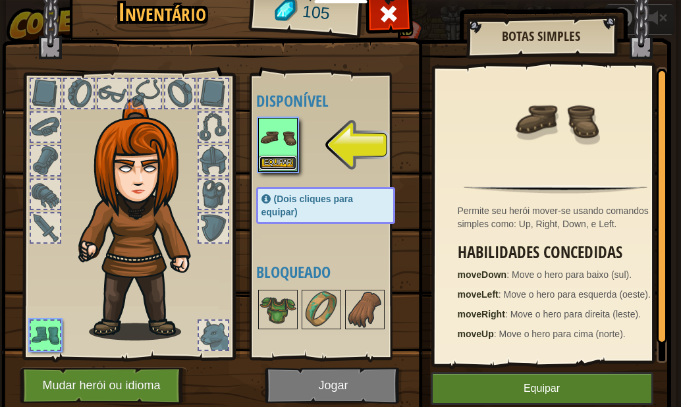
click at [271, 161] on button "Equipar" at bounding box center [277, 163] width 37 height 14
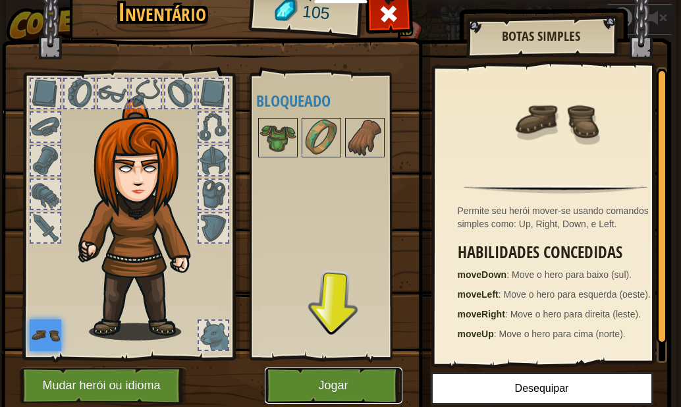
click at [303, 378] on button "Jogar" at bounding box center [334, 385] width 138 height 36
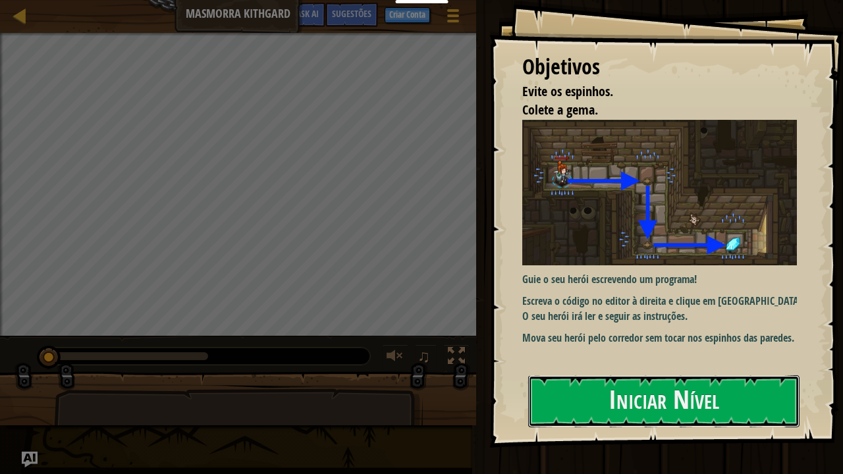
drag, startPoint x: 678, startPoint y: 394, endPoint x: 681, endPoint y: 375, distance: 20.0
click at [678, 394] on button "Iniciar Nível" at bounding box center [663, 401] width 271 height 52
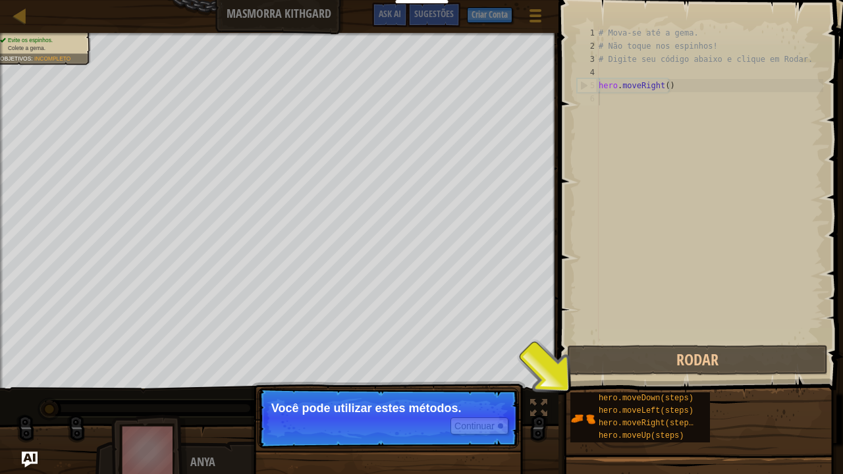
drag, startPoint x: 481, startPoint y: 411, endPoint x: 489, endPoint y: 403, distance: 11.2
click at [482, 406] on p "Você pode utilizar estes métodos." at bounding box center [388, 408] width 234 height 13
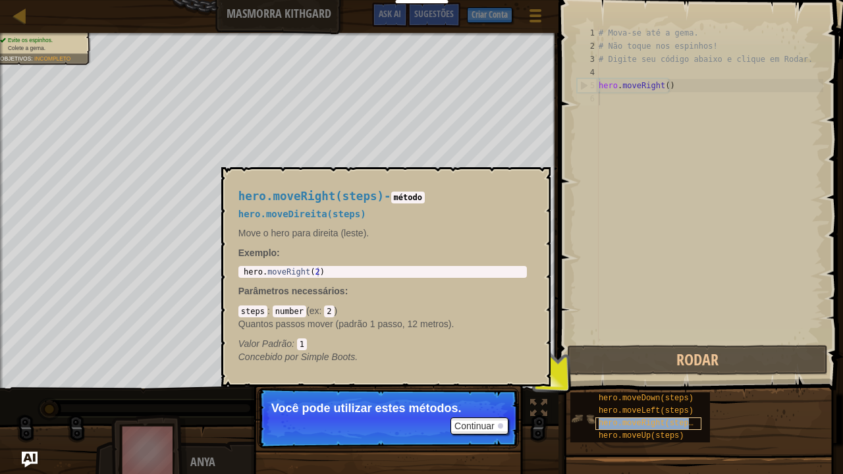
click at [613, 406] on span "hero.moveRight(steps)" at bounding box center [647, 423] width 99 height 9
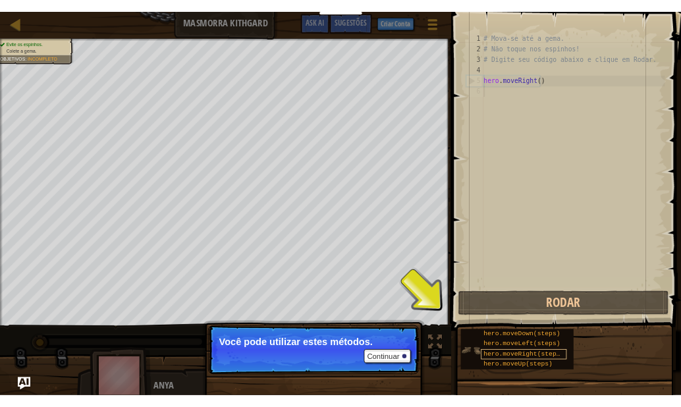
scroll to position [6, 0]
